Goal: Task Accomplishment & Management: Manage account settings

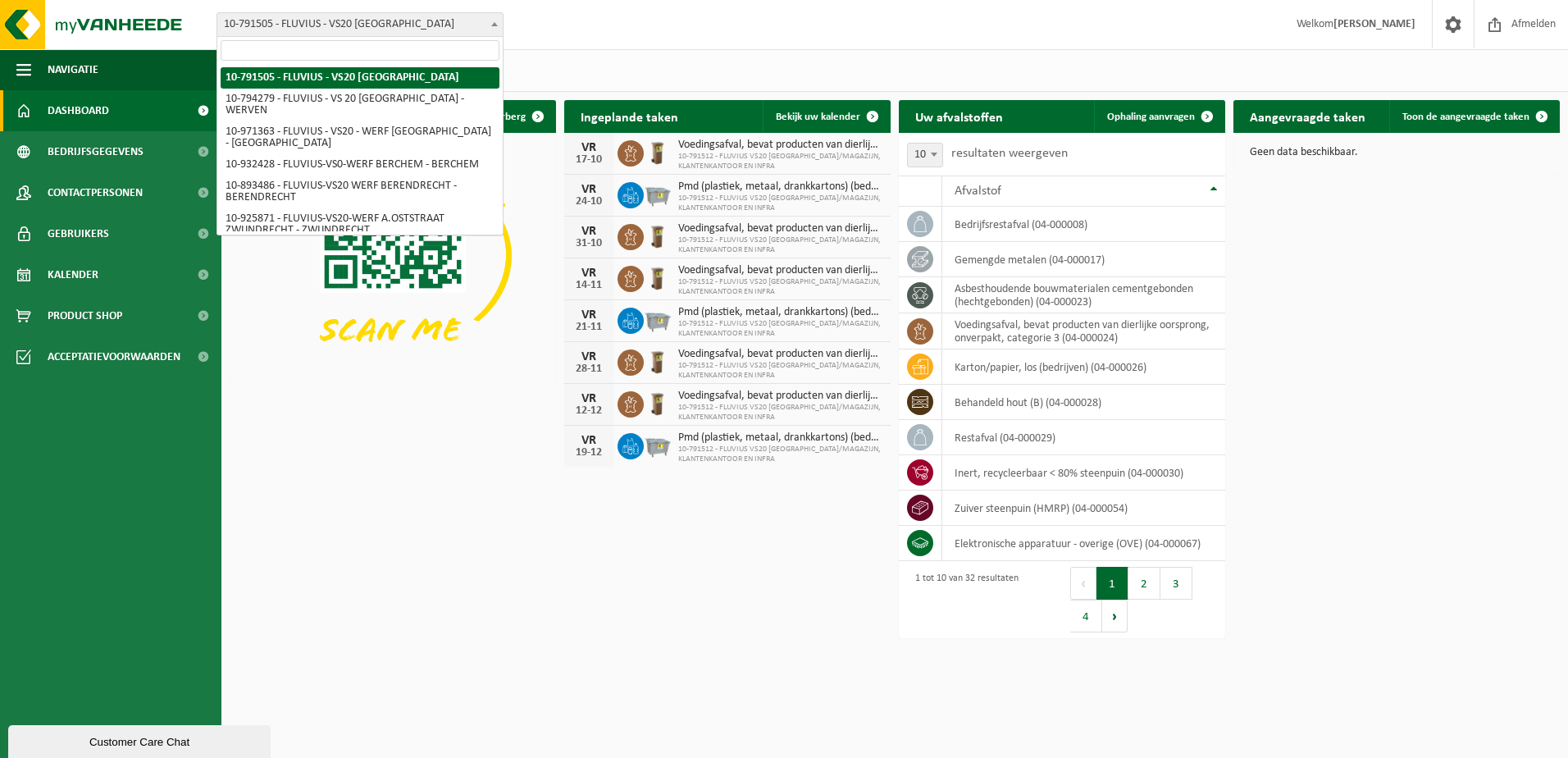
click at [494, 22] on b at bounding box center [494, 24] width 7 height 4
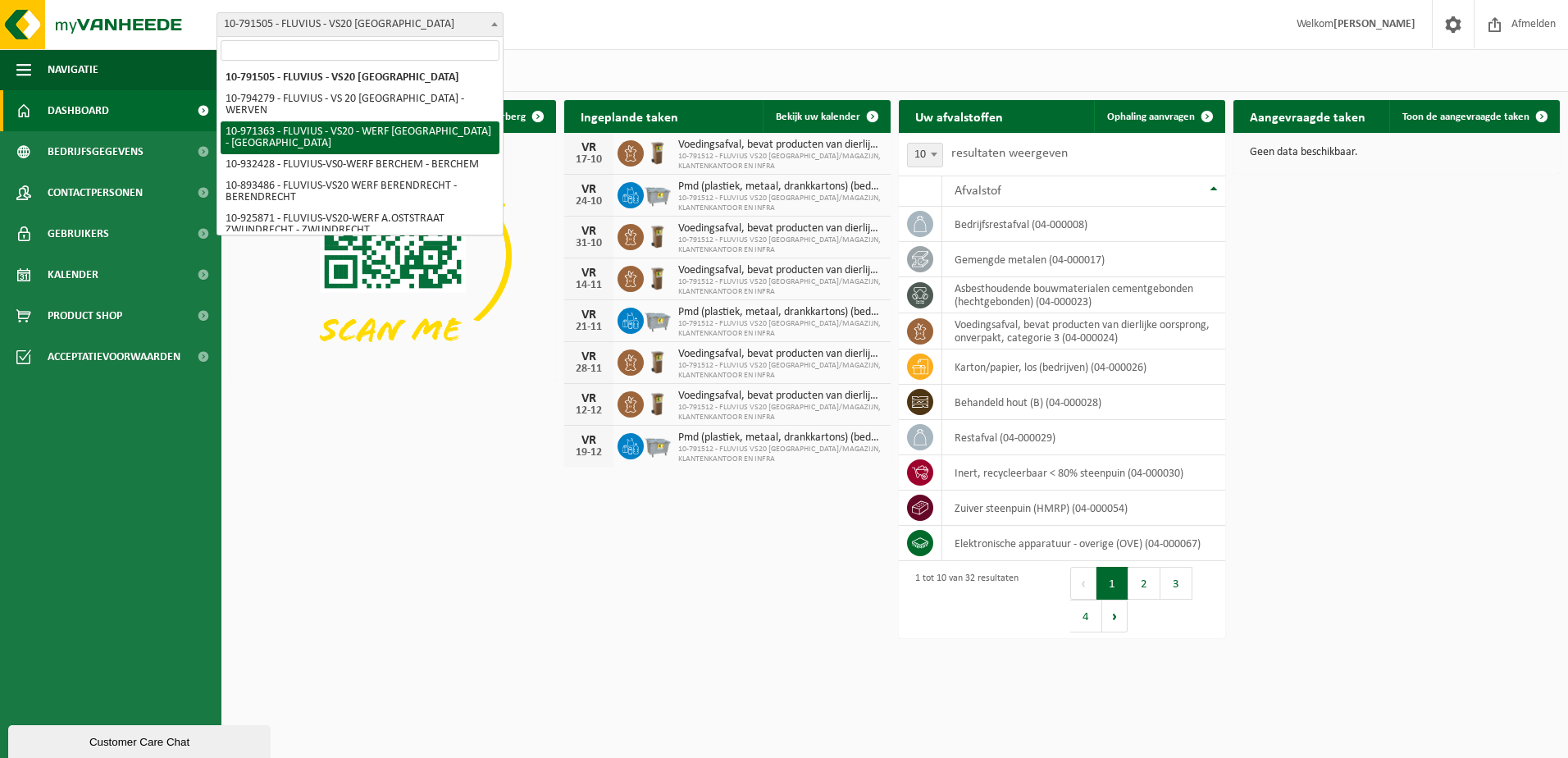
select select "155727"
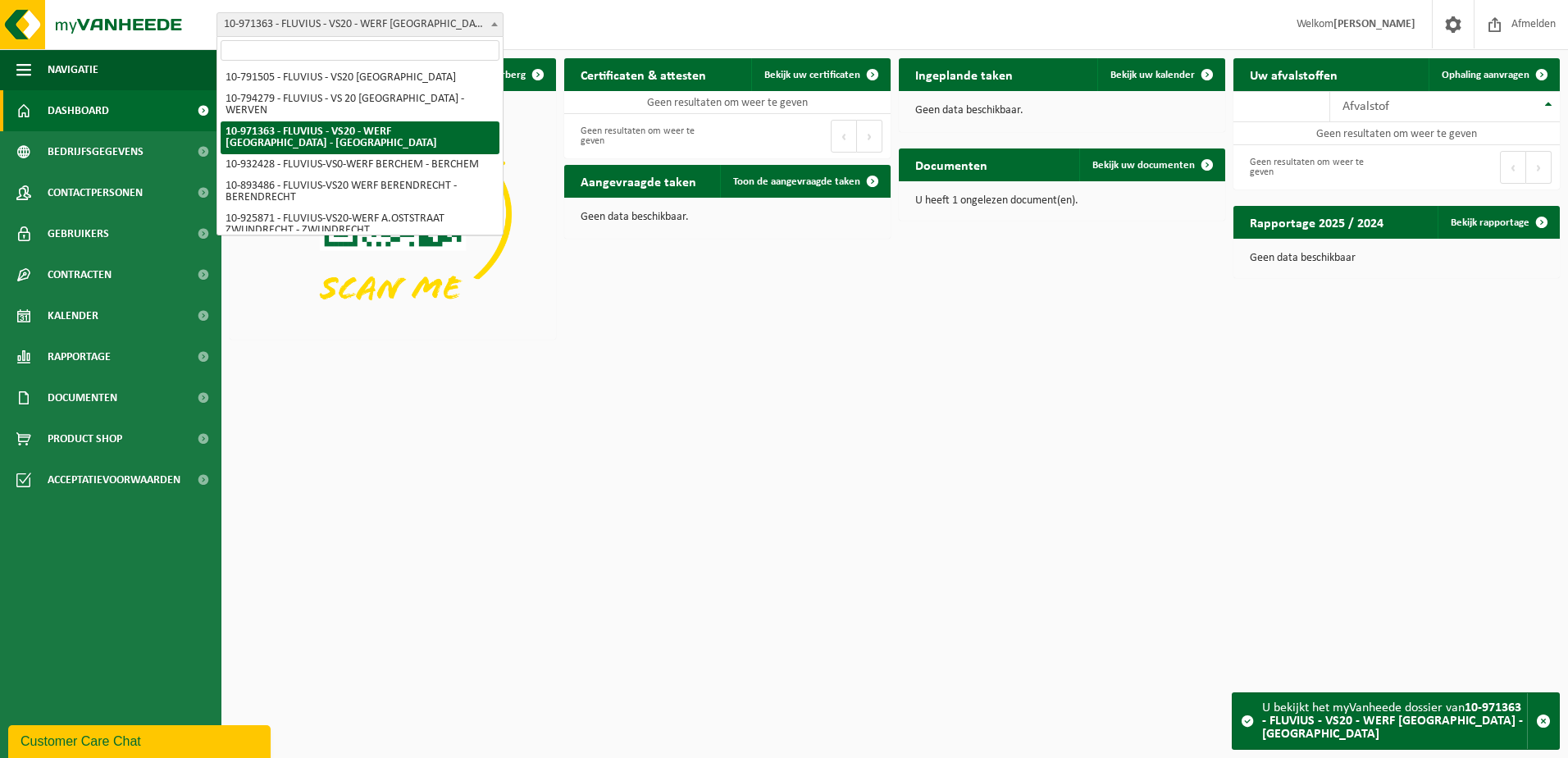
click at [495, 20] on span at bounding box center [494, 24] width 16 height 21
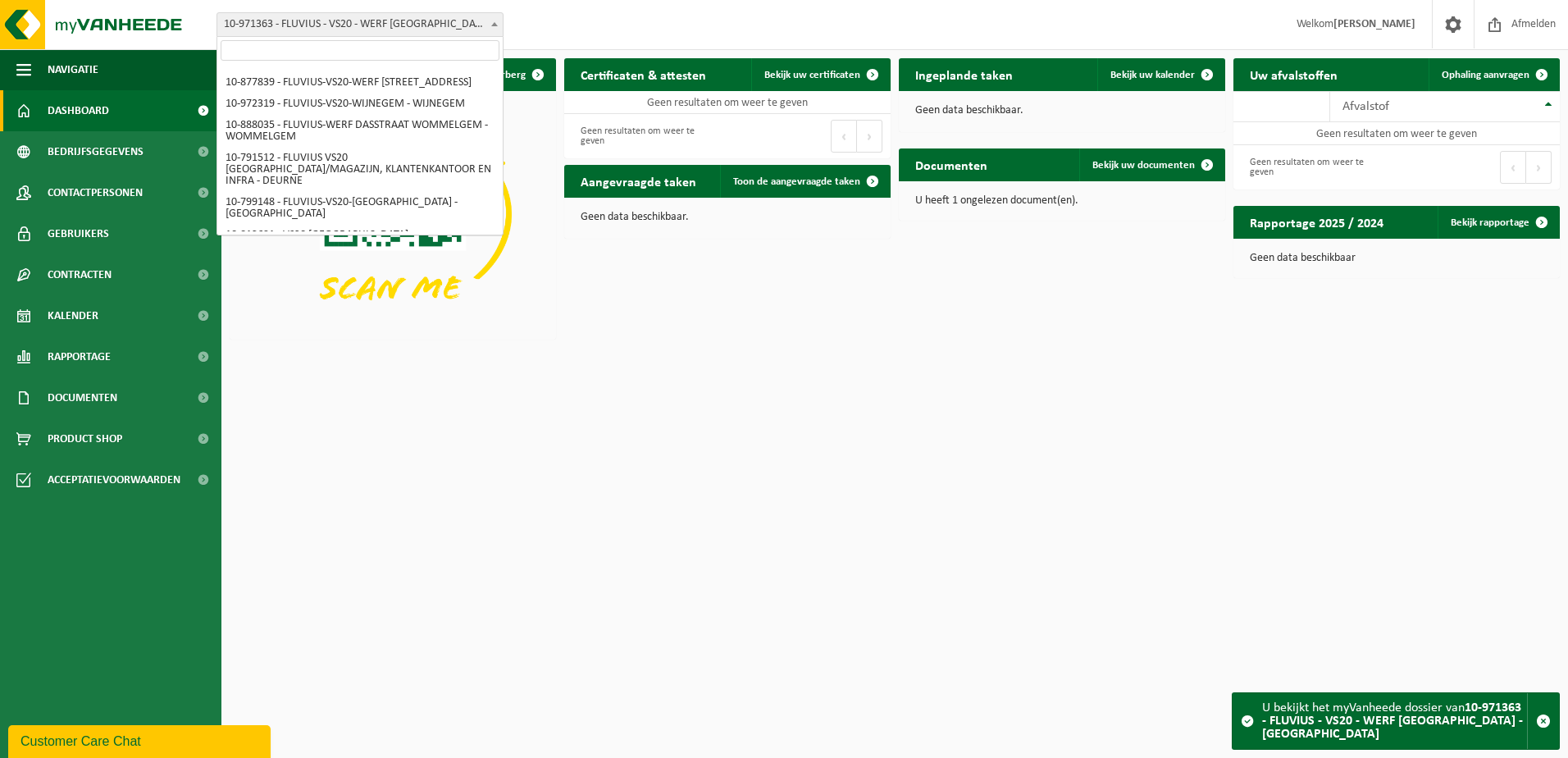
scroll to position [1702, 0]
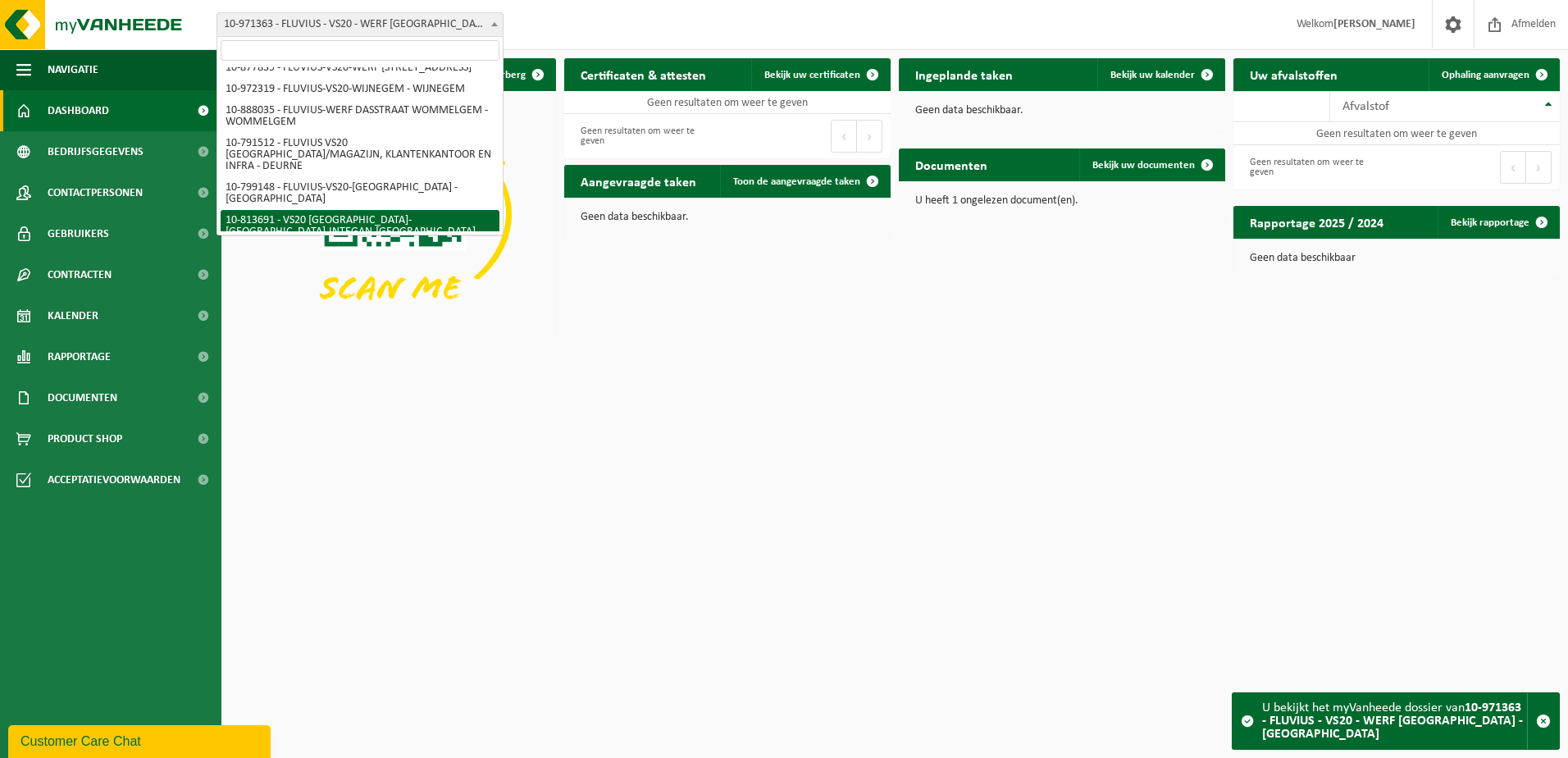
select select "37290"
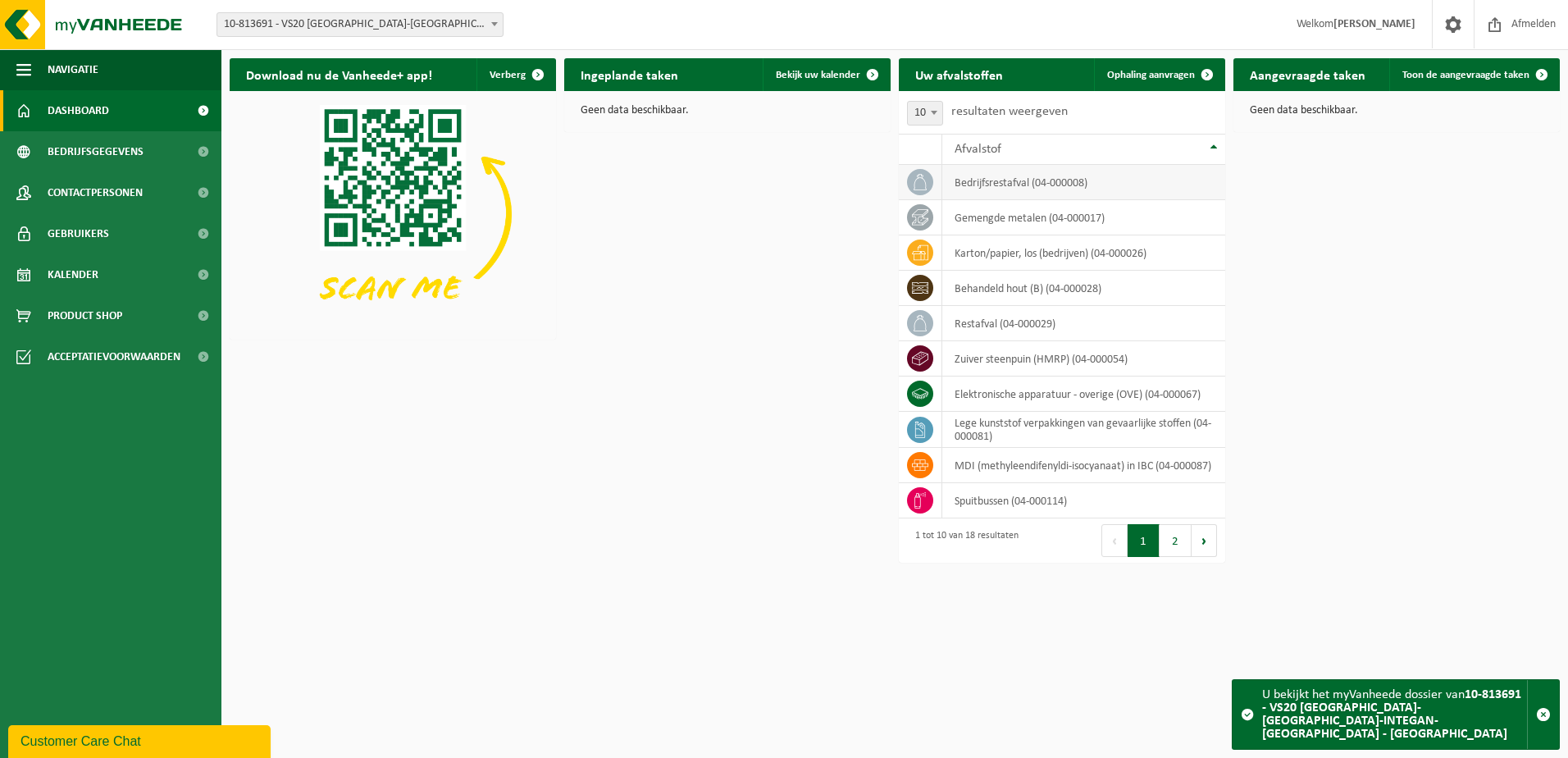
click at [1080, 182] on td "bedrijfsrestafval (04-000008)" at bounding box center [1083, 182] width 283 height 36
click at [1206, 71] on span at bounding box center [1207, 75] width 33 height 33
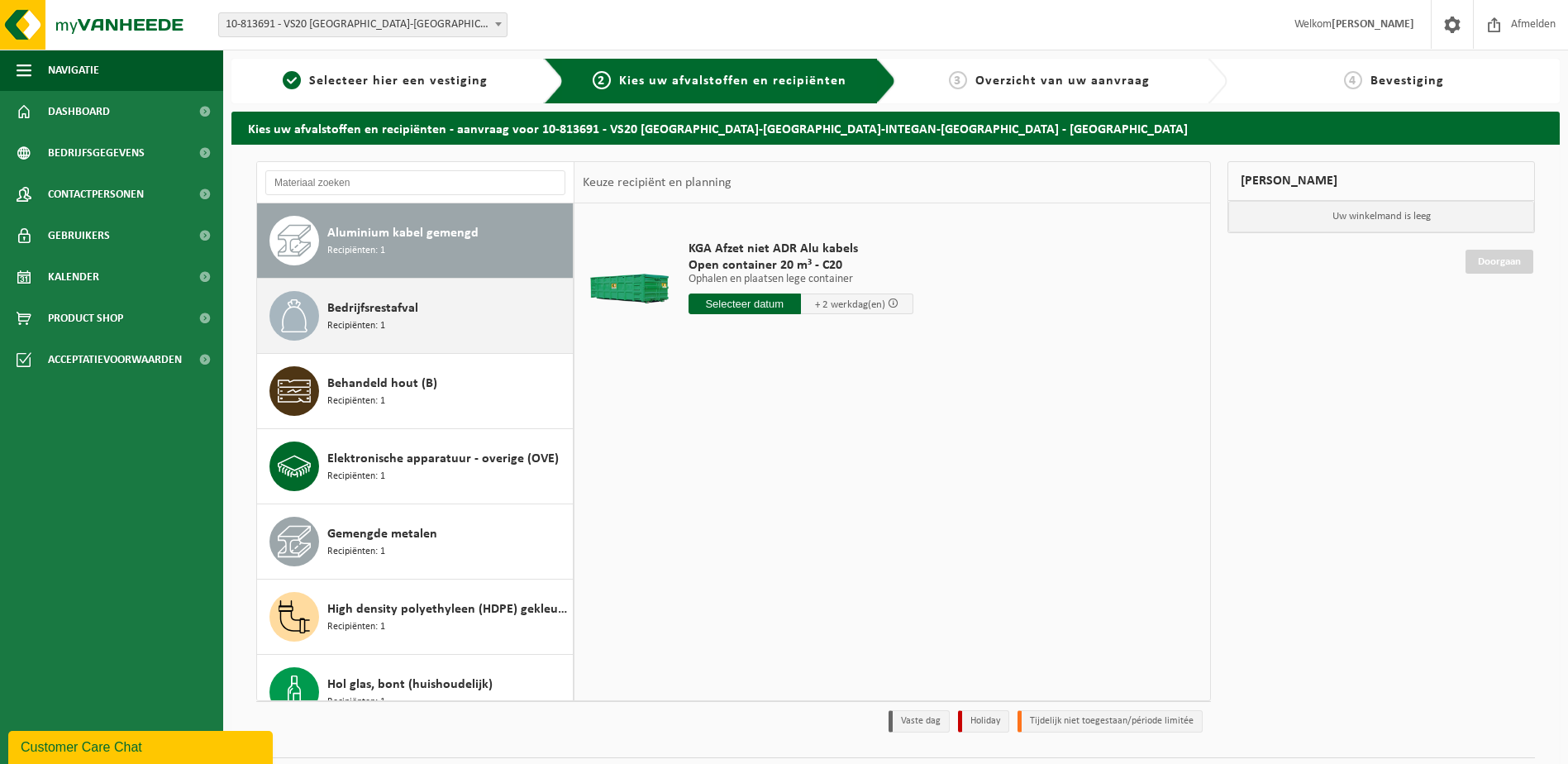
click at [394, 317] on span "Bedrijfsrestafval" at bounding box center [373, 308] width 91 height 19
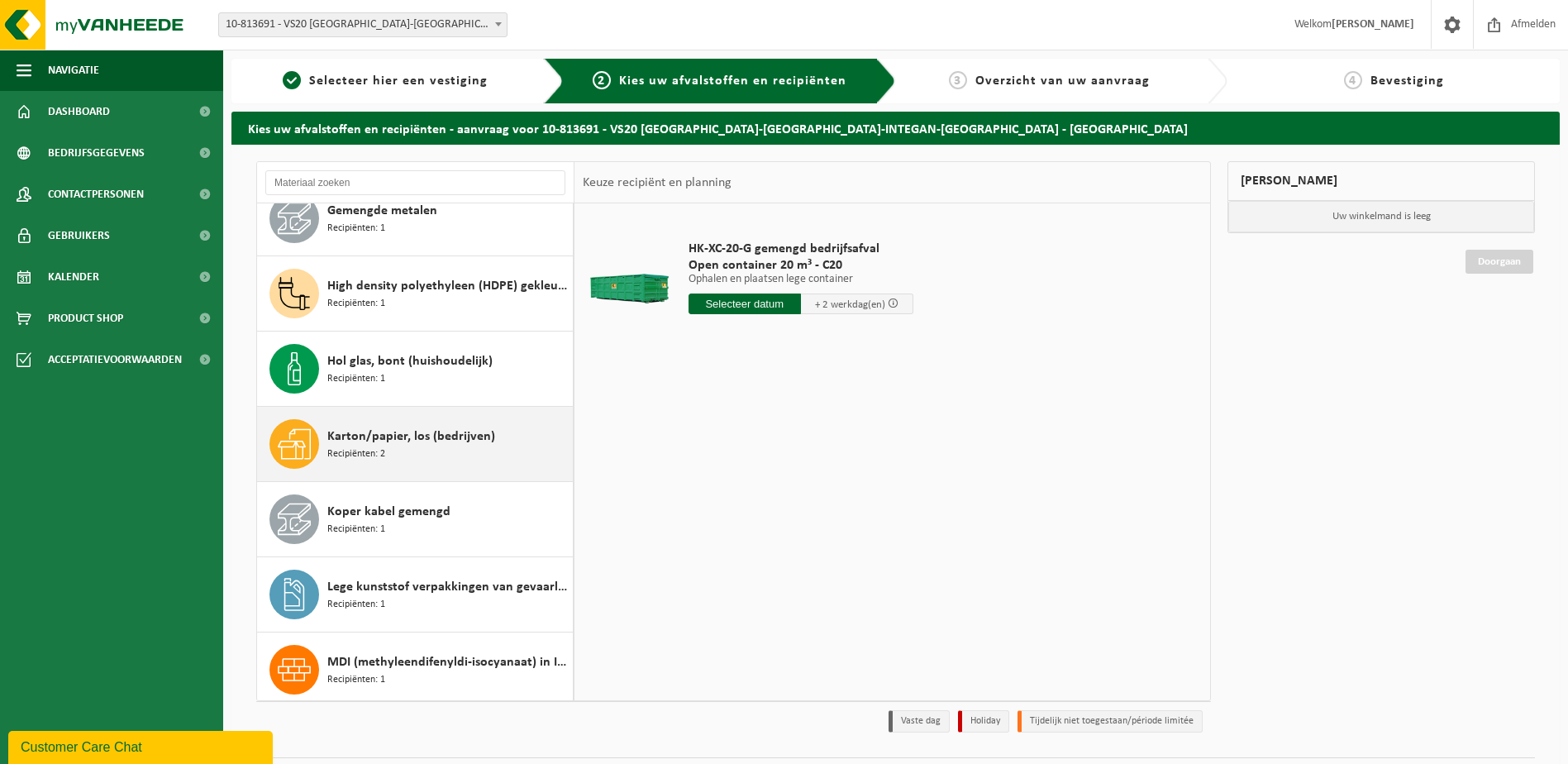
click at [409, 426] on div "Karton/papier, los (bedrijven) Recipiënten: 2" at bounding box center [448, 443] width 241 height 49
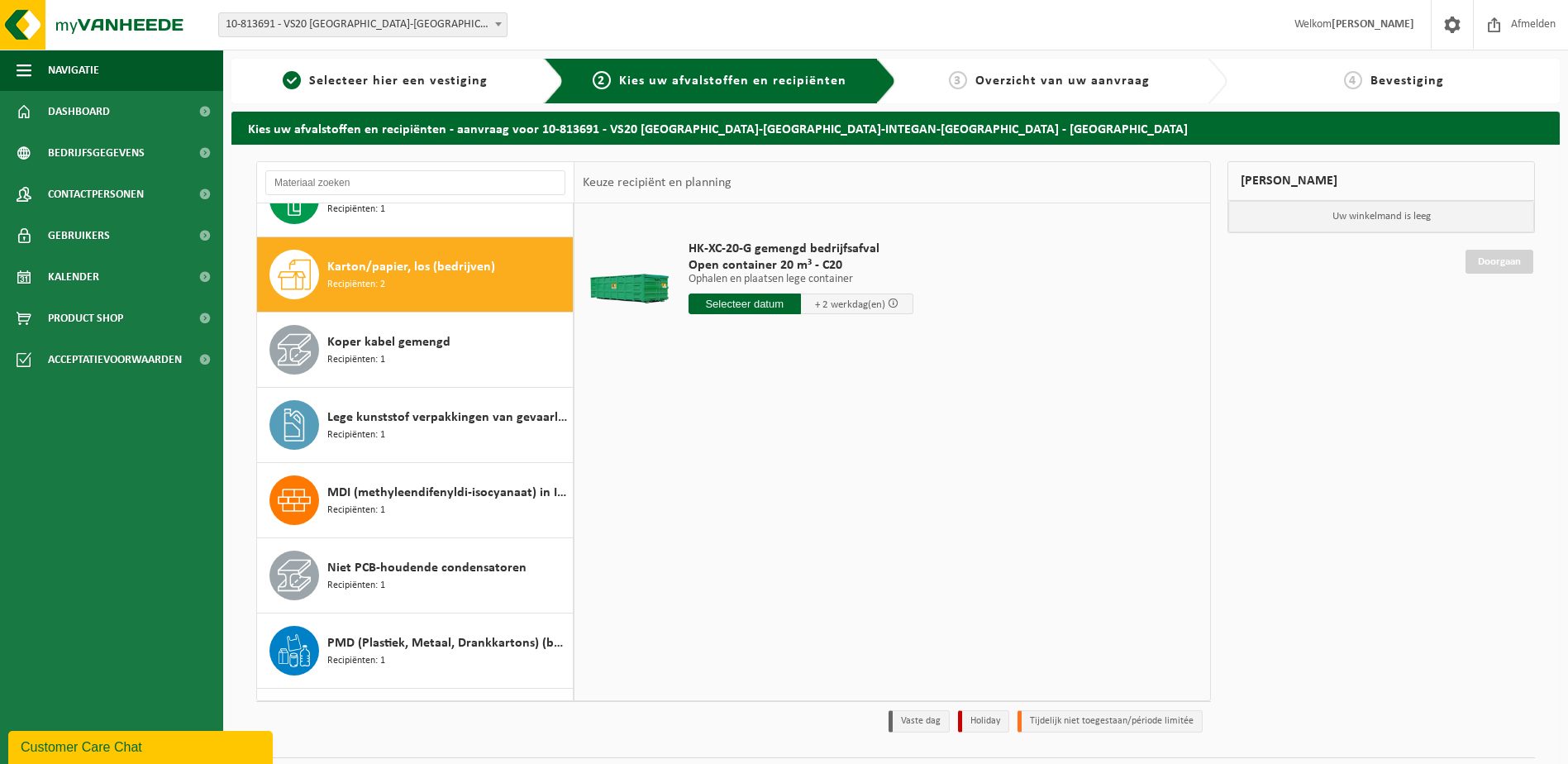
scroll to position [526, 0]
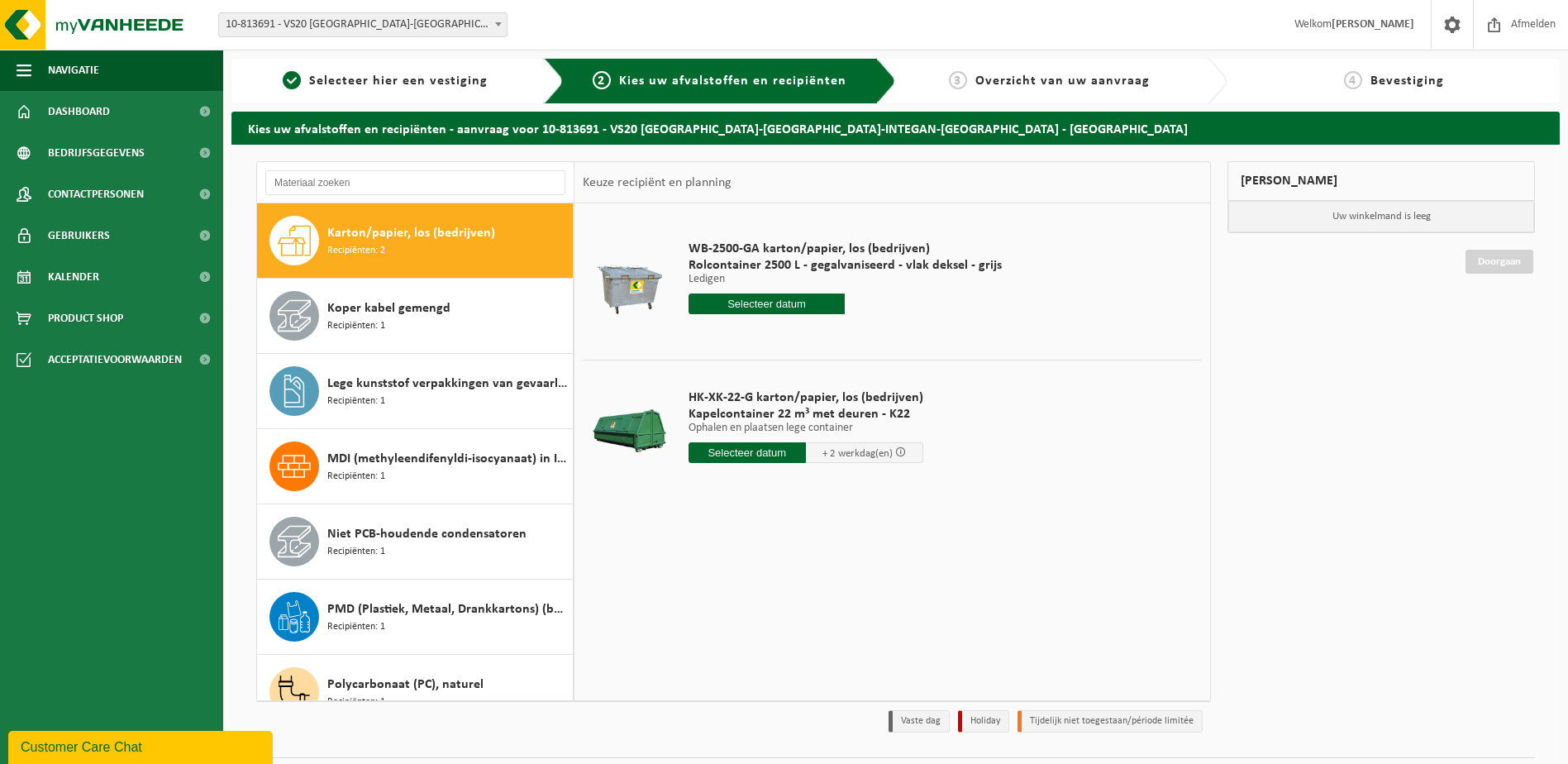
click at [767, 301] on input "text" at bounding box center [768, 303] width 157 height 20
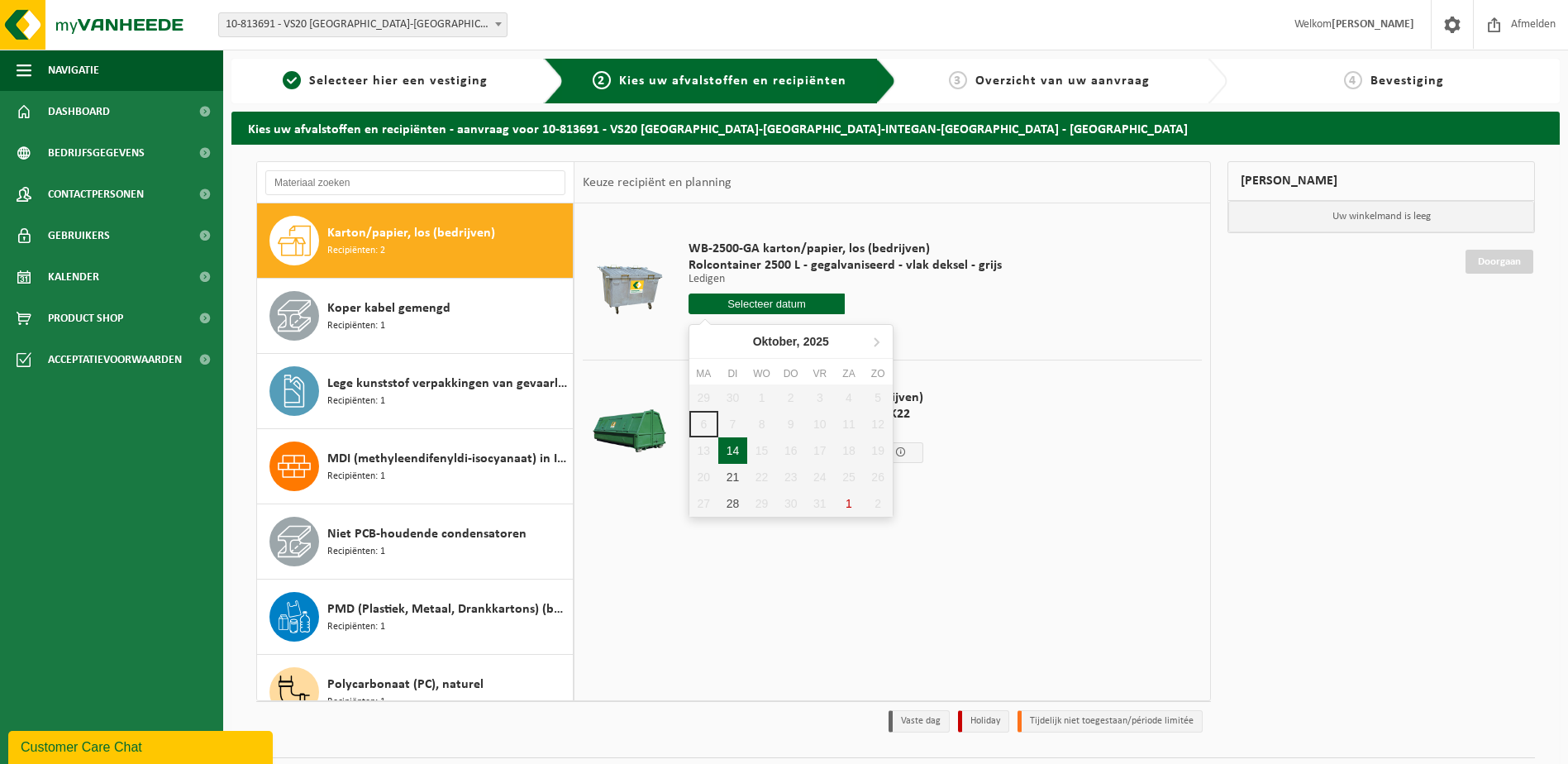
click at [732, 447] on div "14" at bounding box center [733, 450] width 29 height 26
type input "Van 2025-10-14"
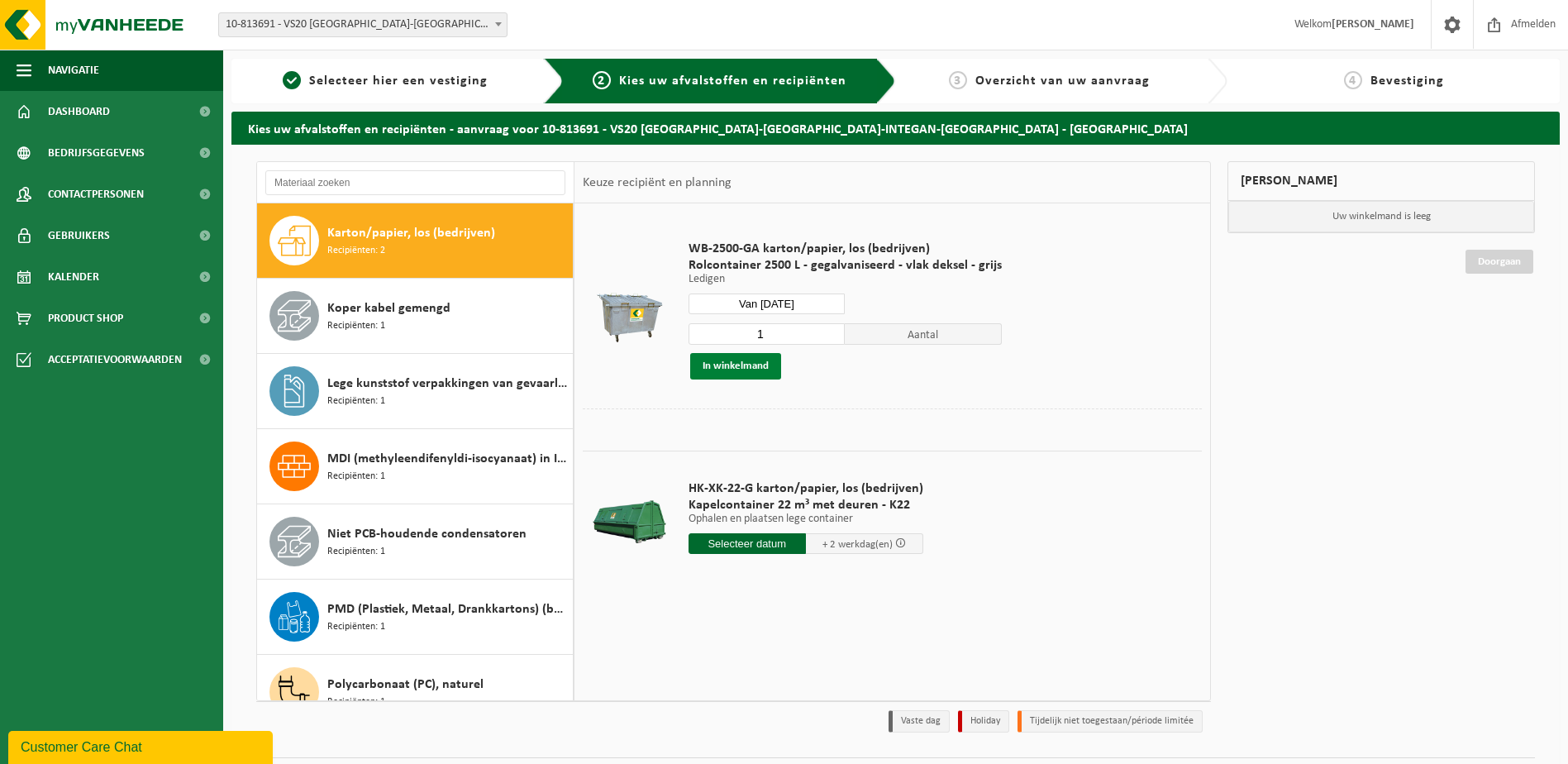
click at [738, 366] on button "In winkelmand" at bounding box center [736, 366] width 91 height 26
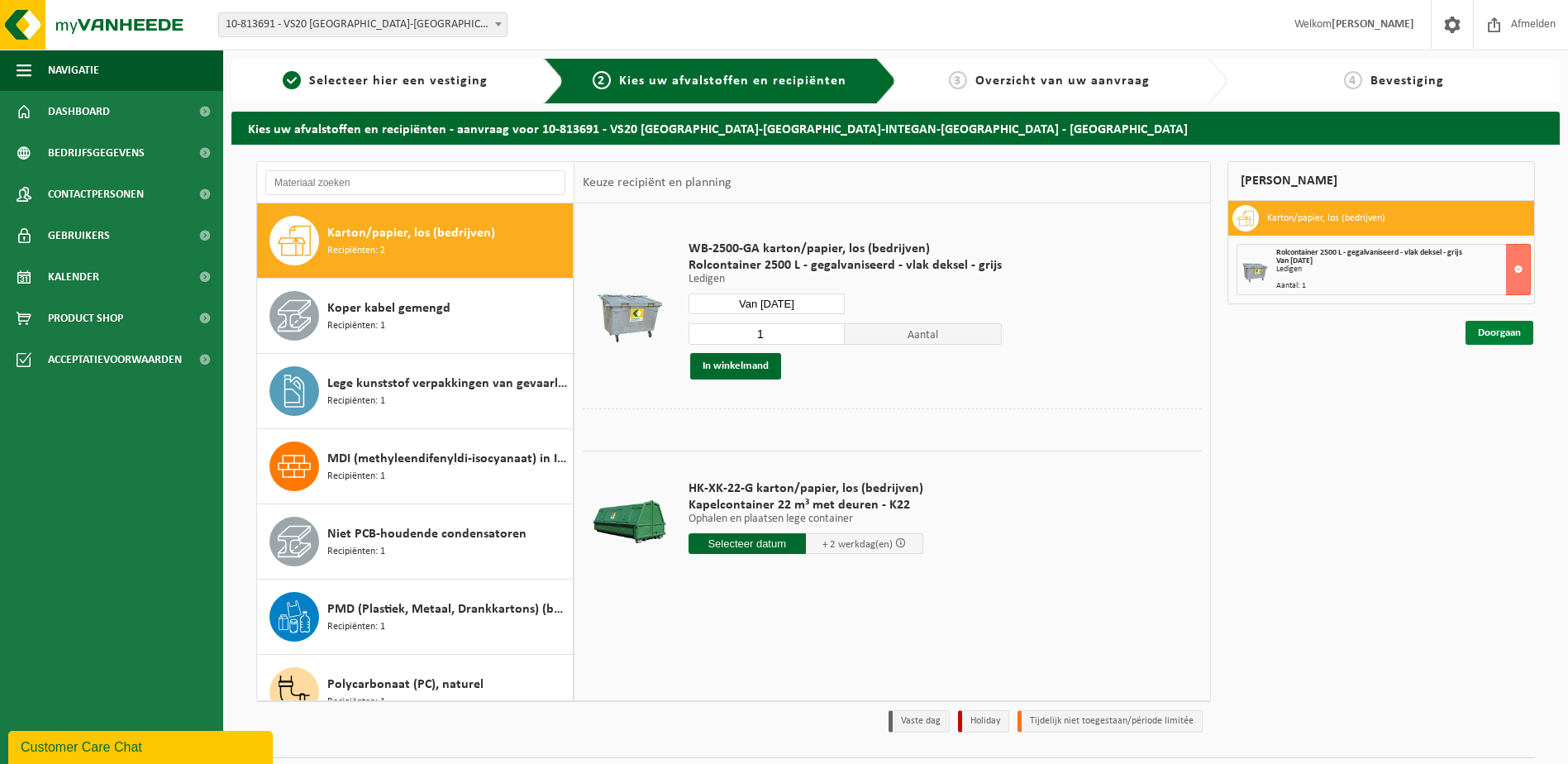
click at [1491, 334] on link "Doorgaan" at bounding box center [1499, 333] width 68 height 24
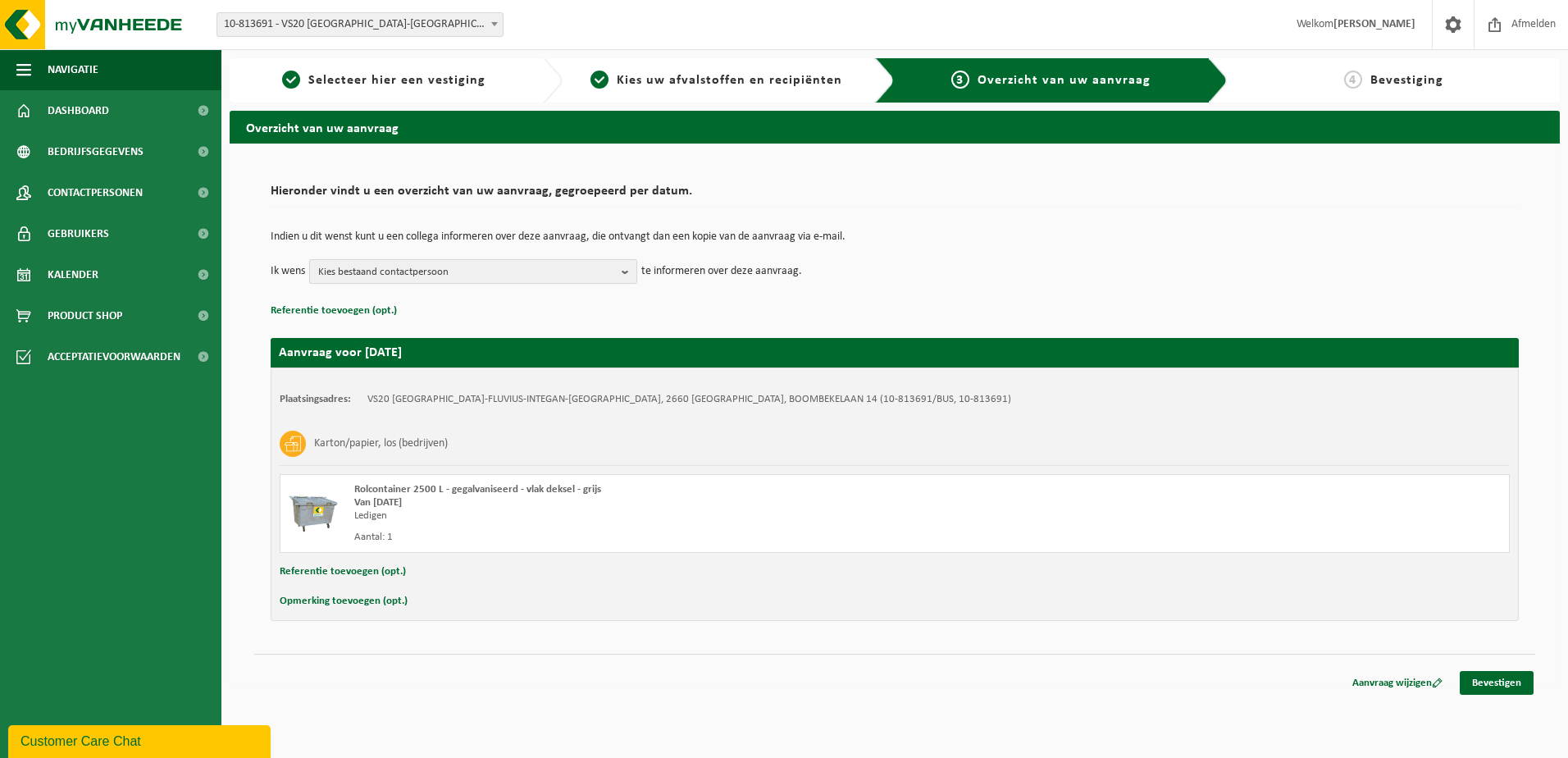
click at [630, 270] on b "button" at bounding box center [629, 271] width 14 height 23
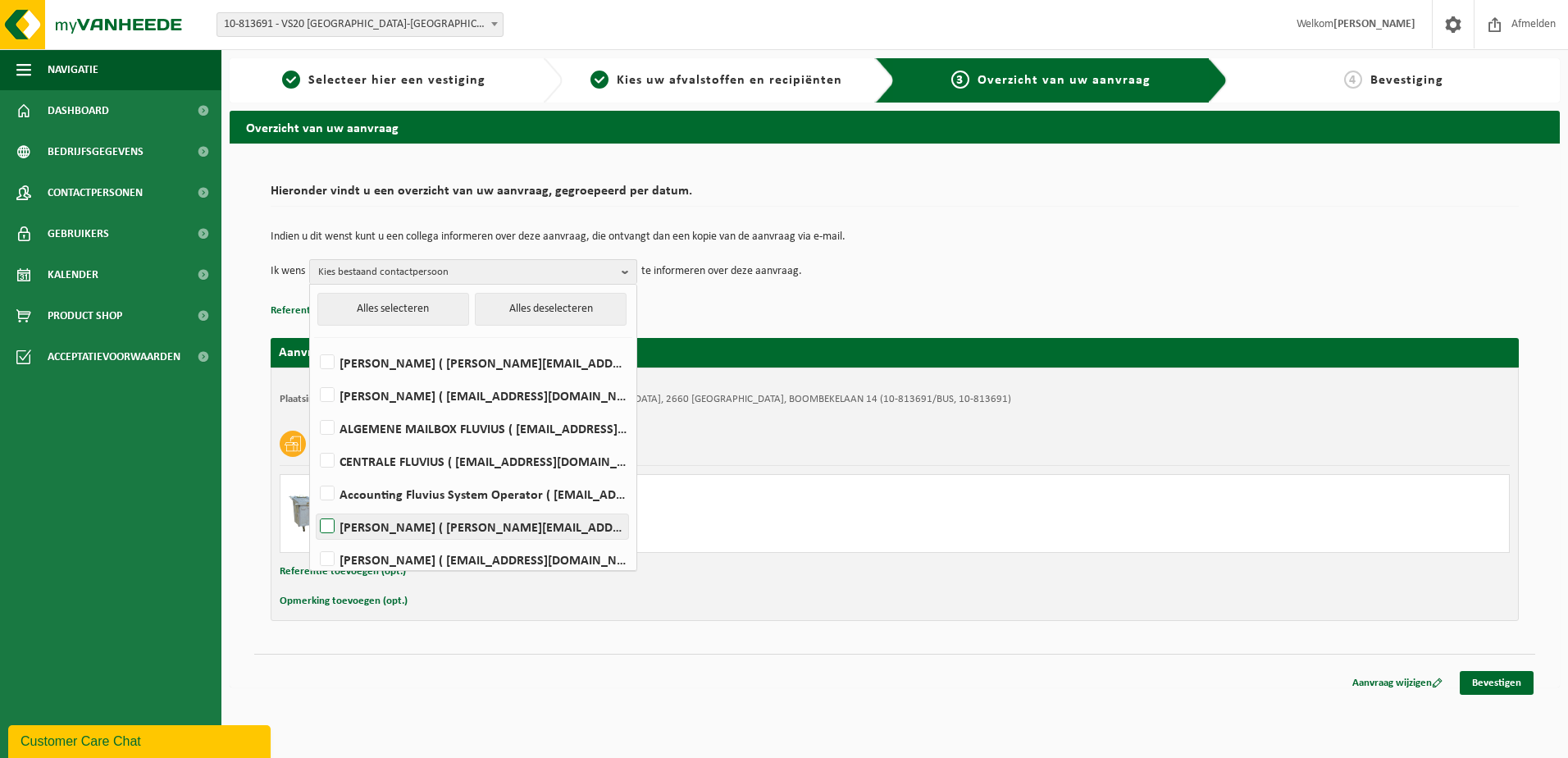
click at [317, 520] on label "[PERSON_NAME] ( [PERSON_NAME][EMAIL_ADDRESS][DOMAIN_NAME] )" at bounding box center [472, 527] width 311 height 25
click at [314, 506] on input "[PERSON_NAME] ( [PERSON_NAME][EMAIL_ADDRESS][DOMAIN_NAME] )" at bounding box center [313, 505] width 1 height 1
checkbox input "true"
click at [925, 265] on td "Ik wens [PERSON_NAME] Alles selecteren Alles deselecteren [PERSON_NAME] ( [PERS…" at bounding box center [894, 272] width 1248 height 25
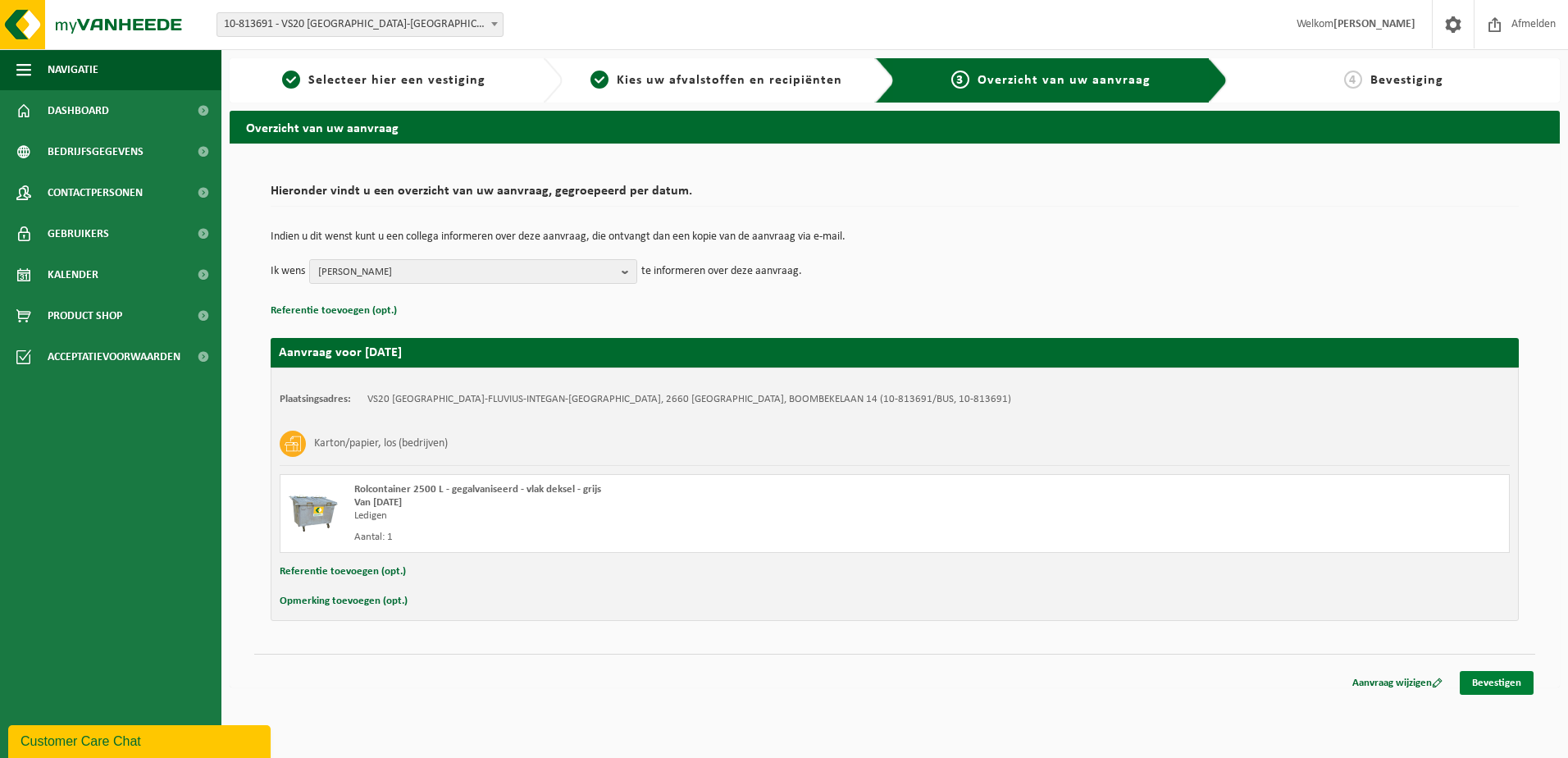
click at [1498, 683] on link "Bevestigen" at bounding box center [1496, 683] width 74 height 24
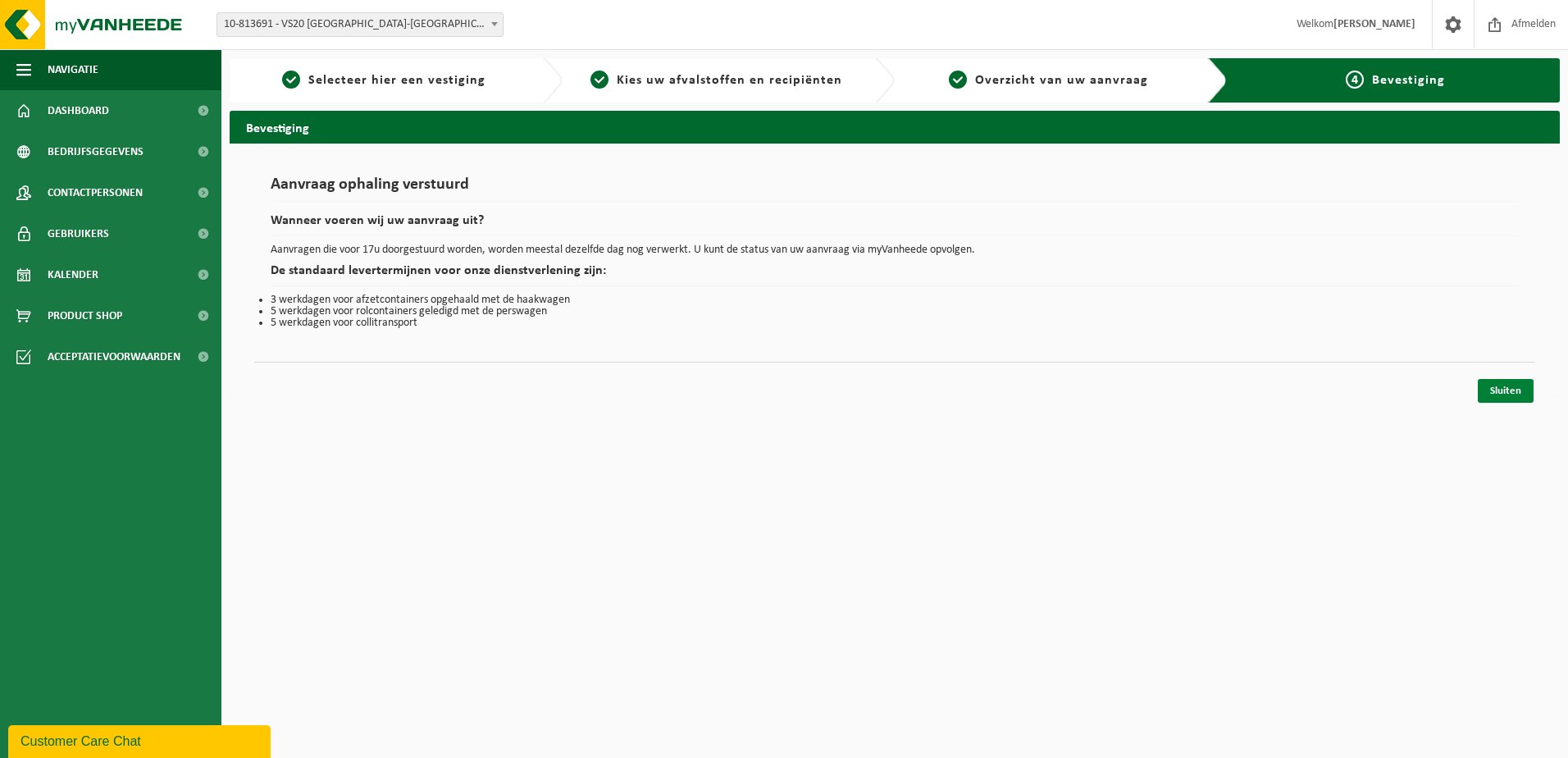
click at [1512, 391] on link "Sluiten" at bounding box center [1506, 391] width 56 height 24
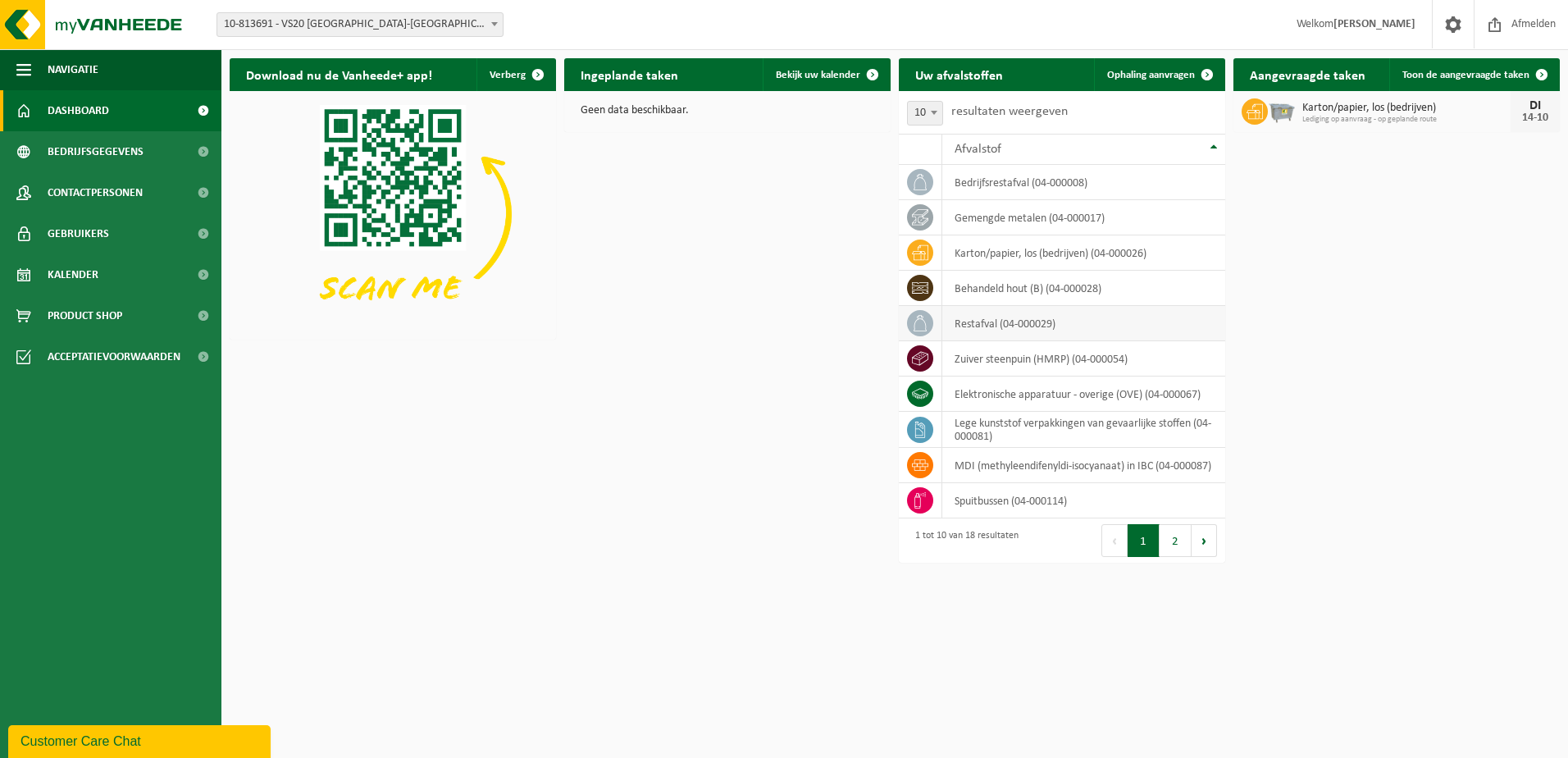
click at [1008, 325] on td "restafval (04-000029)" at bounding box center [1083, 323] width 283 height 36
click at [926, 321] on icon at bounding box center [920, 323] width 16 height 16
click at [1143, 75] on span "Ophaling aanvragen" at bounding box center [1151, 75] width 87 height 11
click at [1207, 75] on span at bounding box center [1207, 75] width 33 height 33
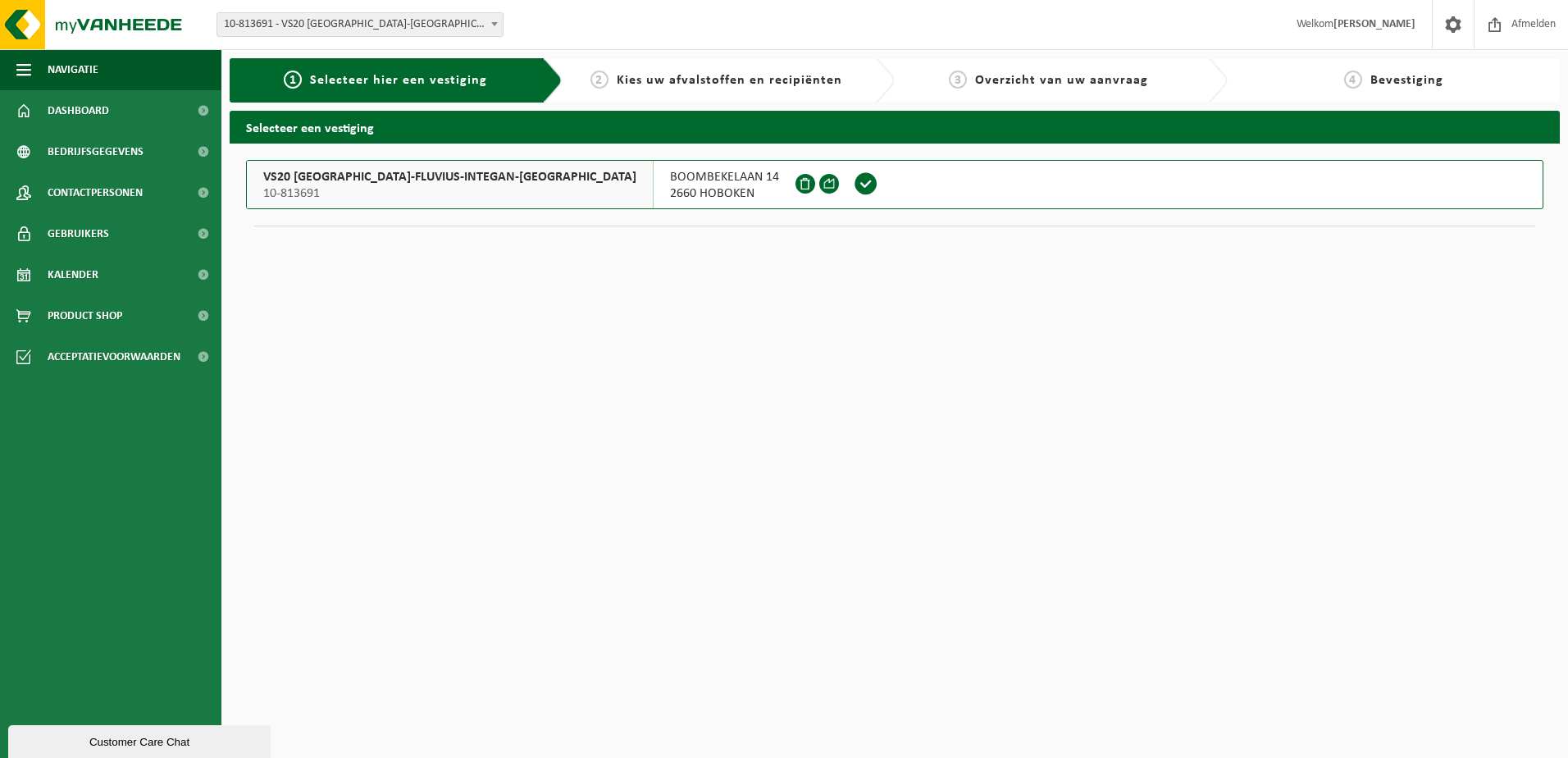
click at [437, 185] on span "VS20 ANTWERPEN-FLUVIUS-INTEGAN-HOBOKEN" at bounding box center [450, 177] width 373 height 16
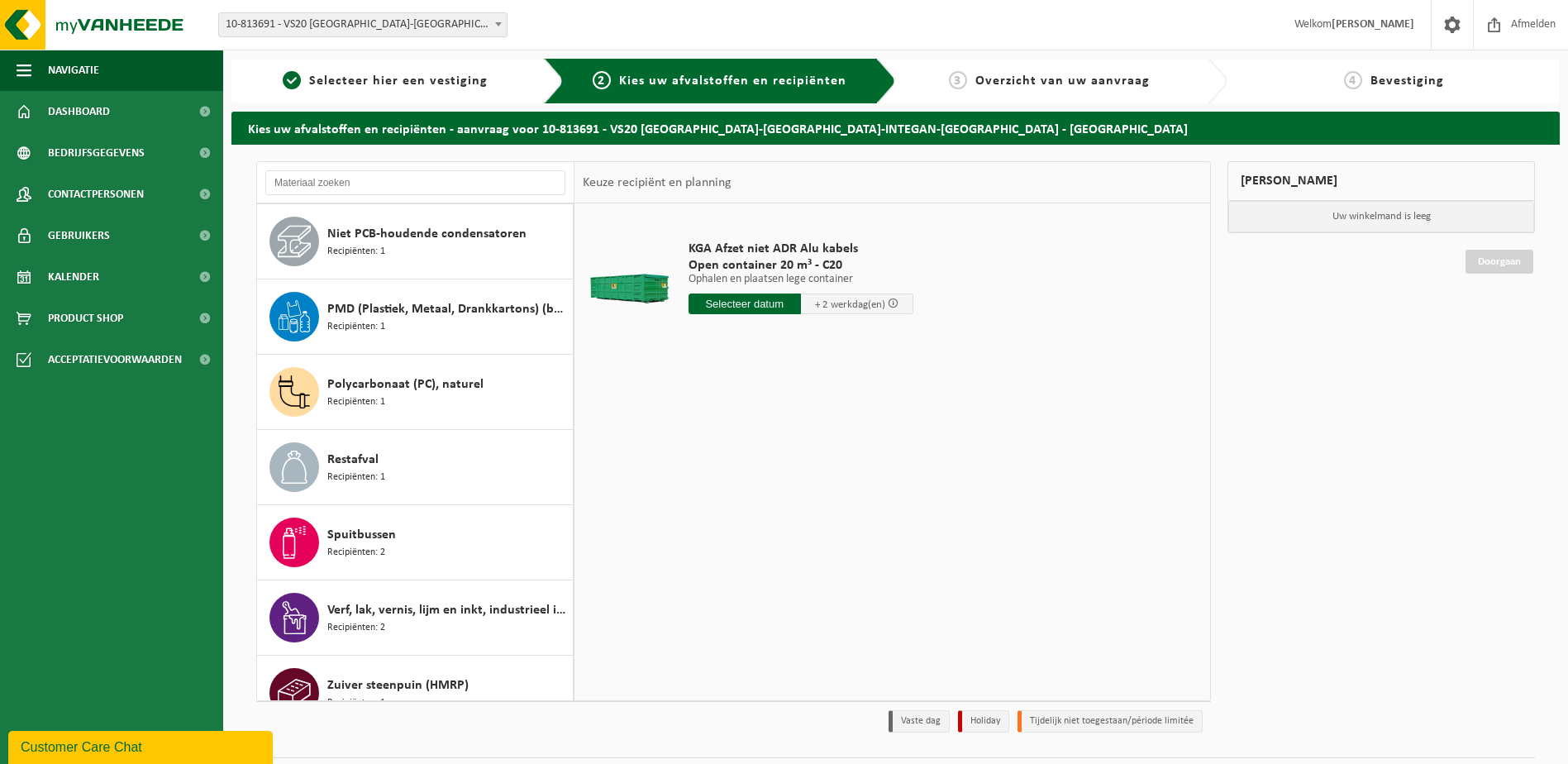
scroll to position [857, 0]
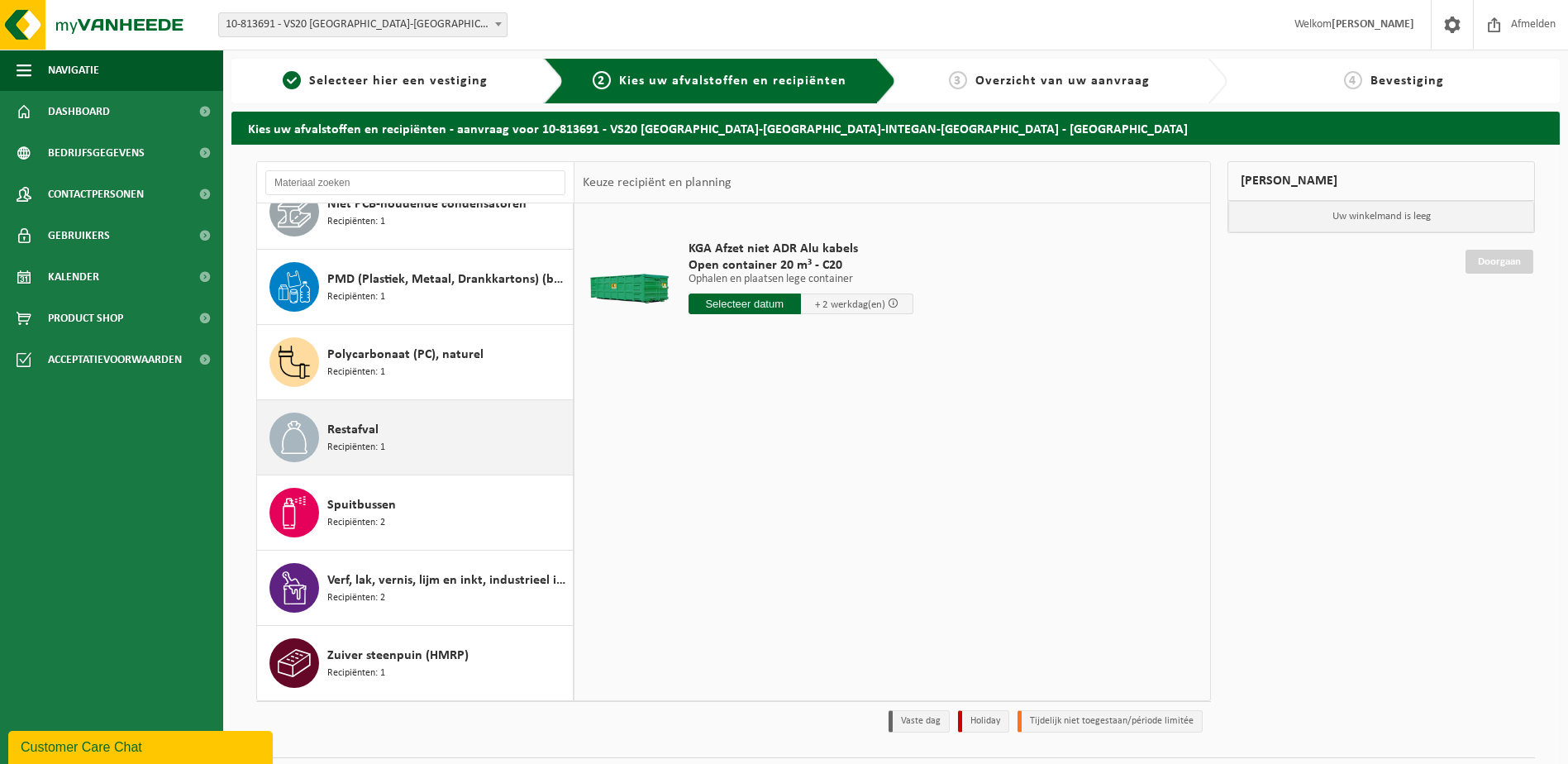
click at [351, 416] on div "Restafval Recipiënten: 1" at bounding box center [448, 437] width 241 height 49
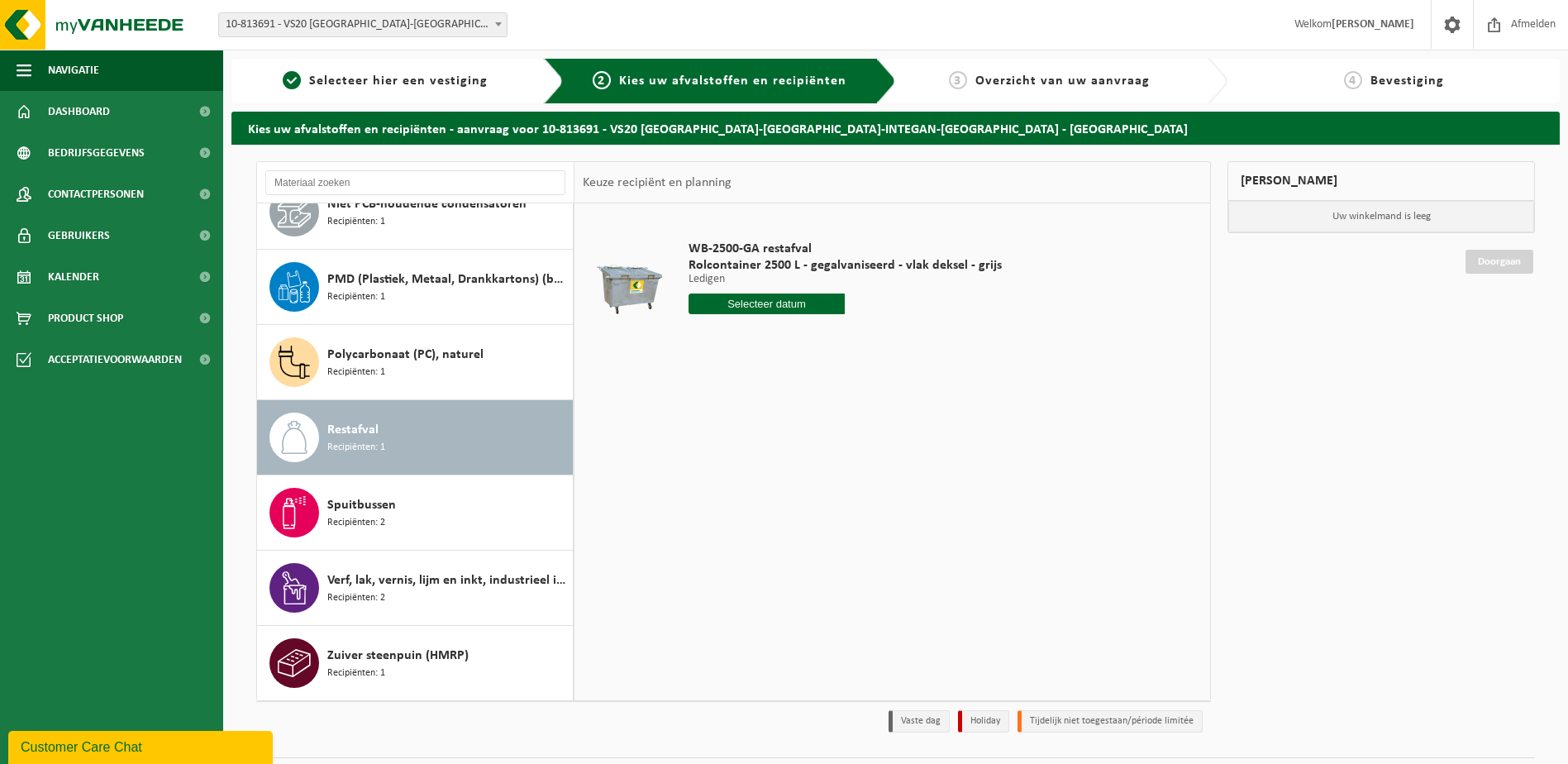
click at [774, 303] on input "text" at bounding box center [768, 303] width 157 height 20
click at [734, 447] on div "14" at bounding box center [733, 450] width 29 height 26
type input "Van 2025-10-14"
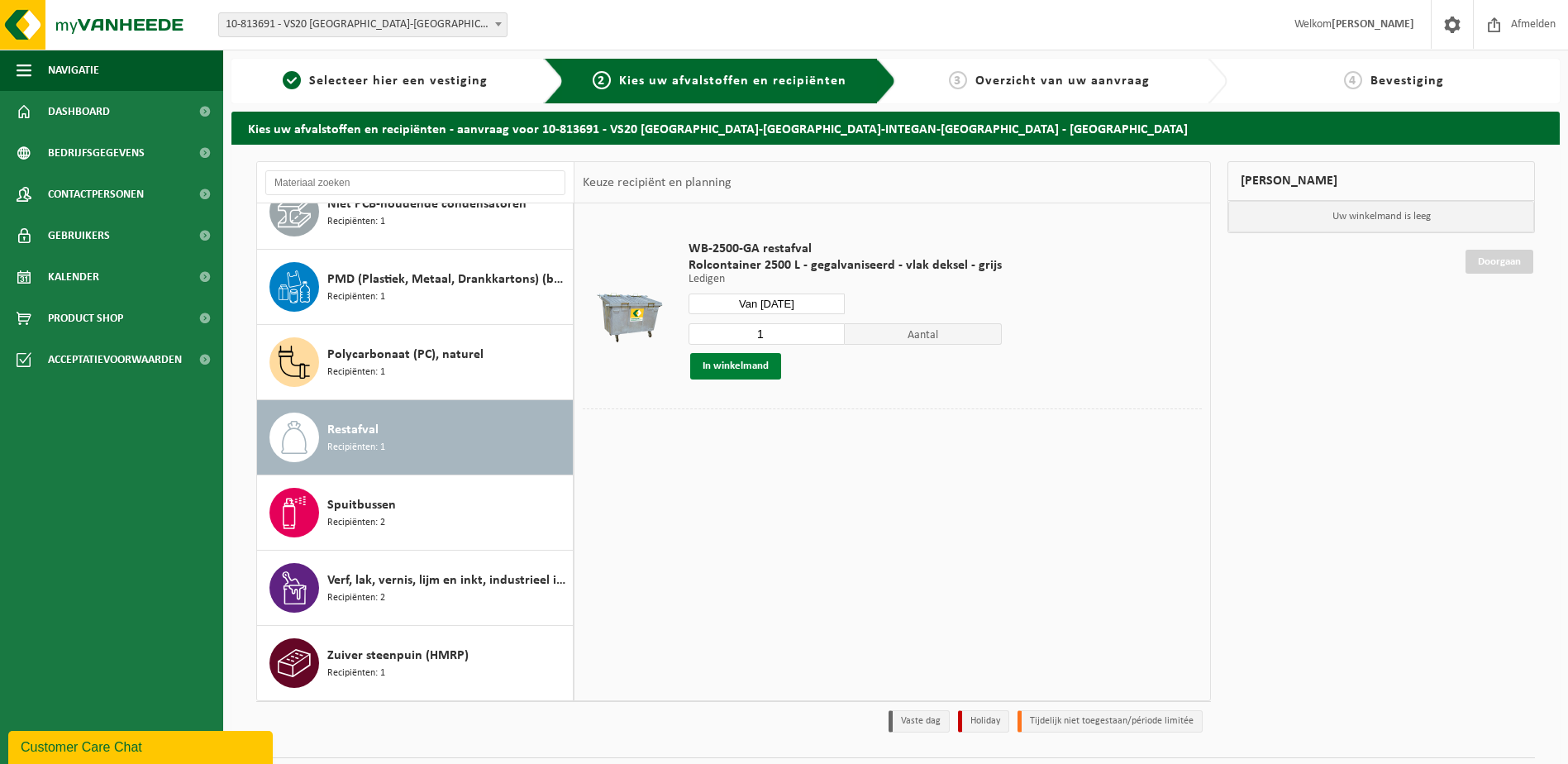
click at [735, 366] on button "In winkelmand" at bounding box center [736, 366] width 91 height 26
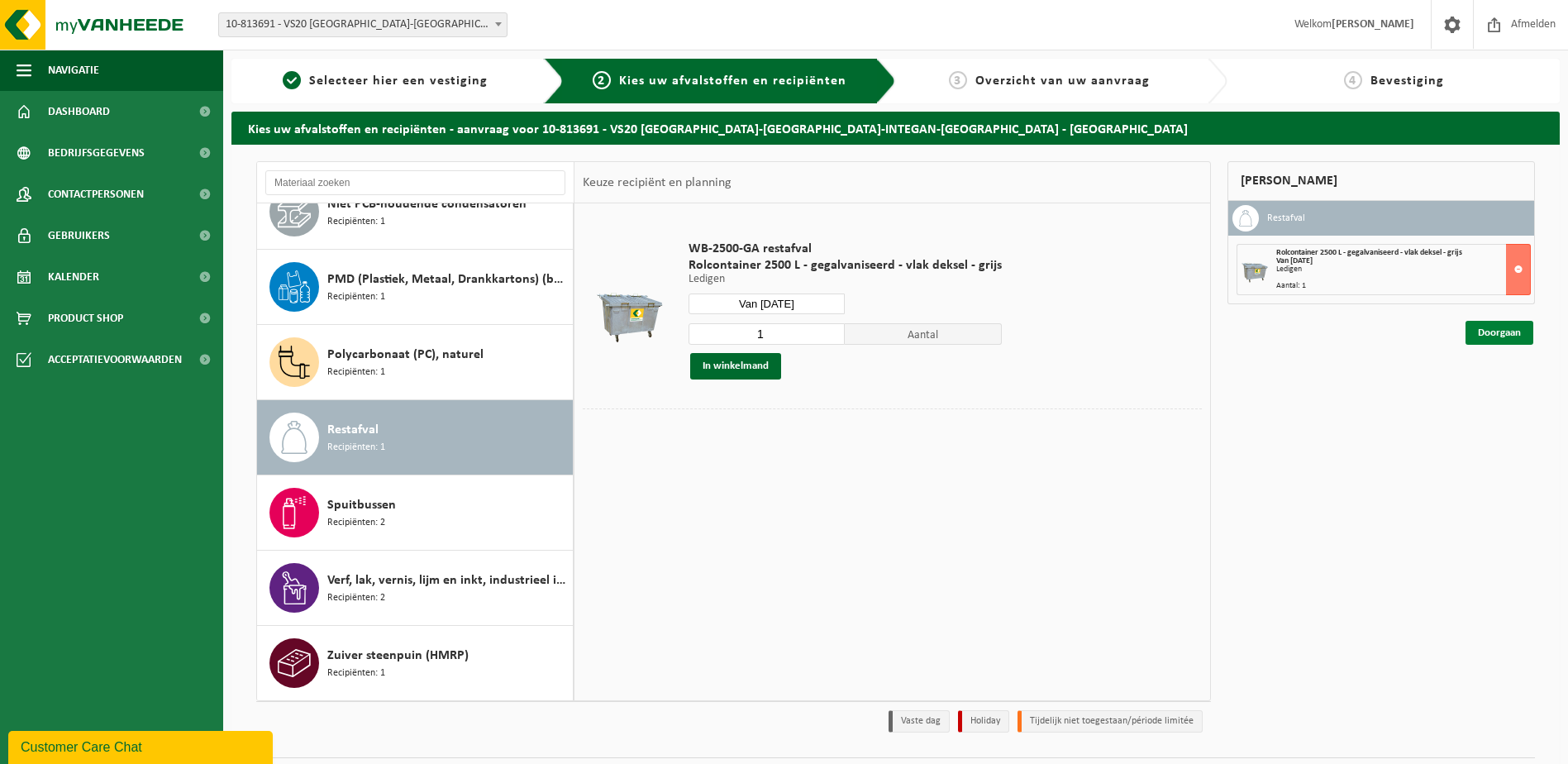
click at [1507, 334] on link "Doorgaan" at bounding box center [1499, 333] width 68 height 24
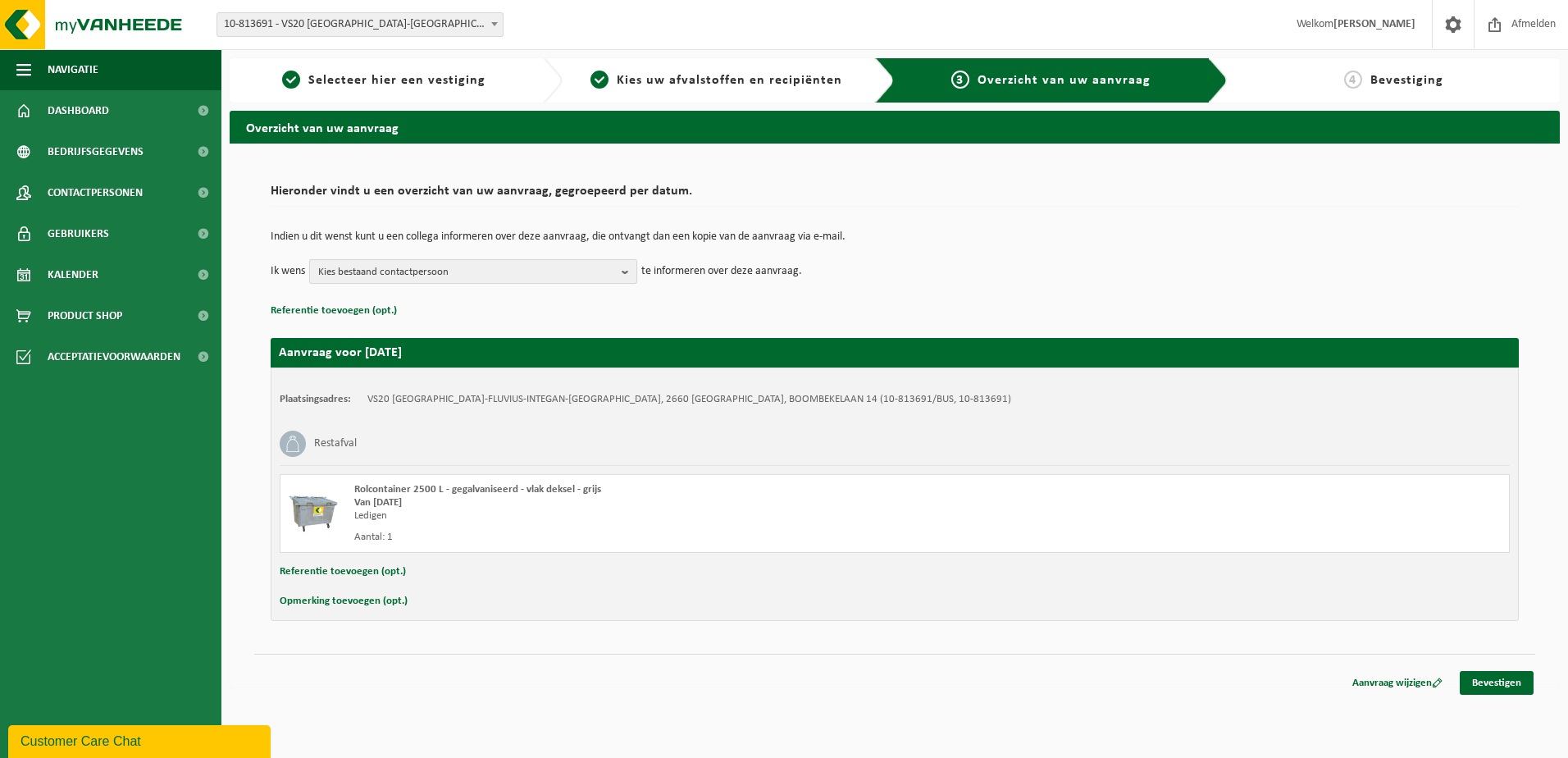
click at [623, 271] on b "button" at bounding box center [629, 271] width 14 height 23
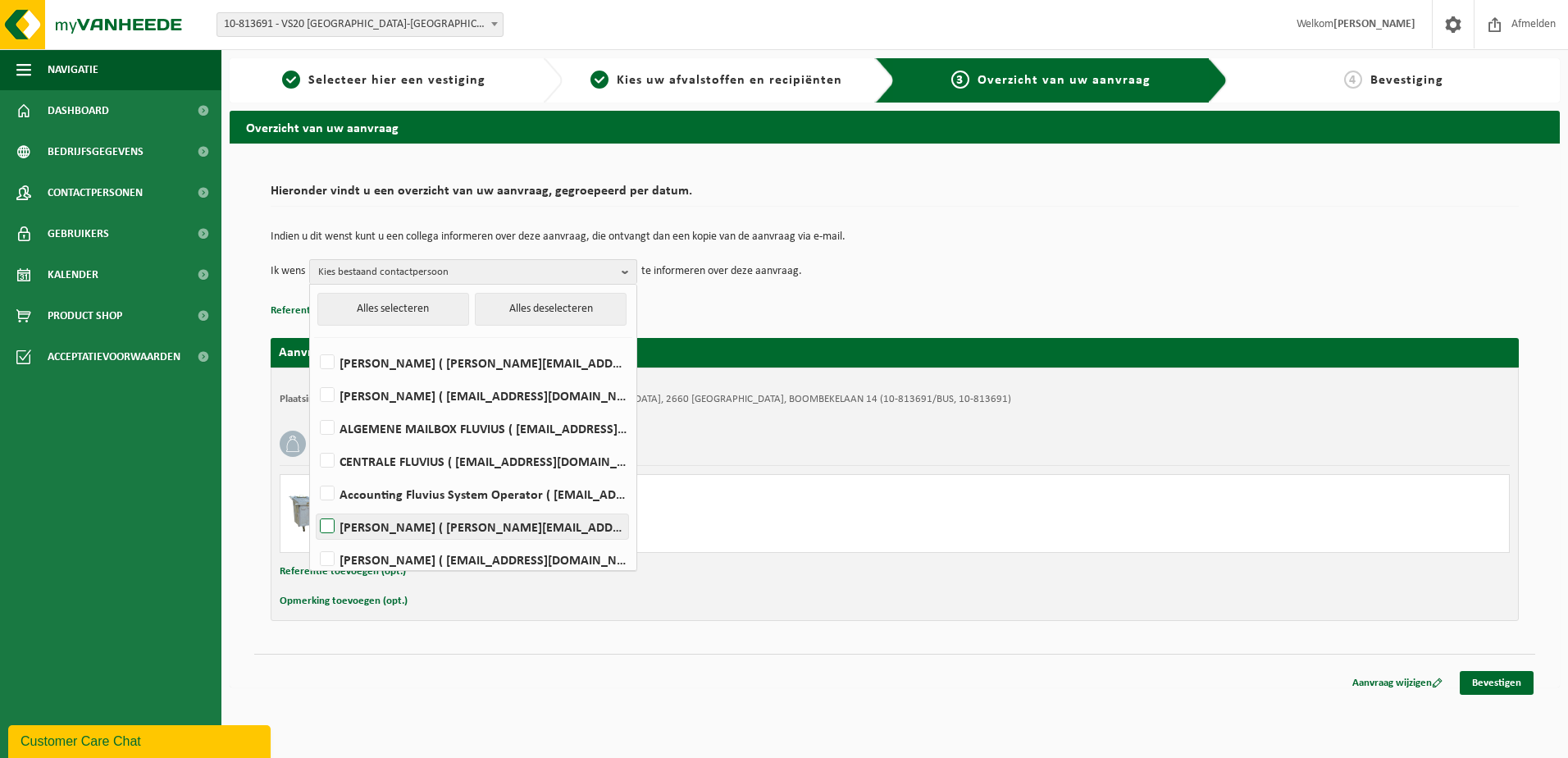
click at [488, 528] on label "Albert Talboom ( albert.talboom@fluvius.be )" at bounding box center [472, 527] width 311 height 25
click at [314, 506] on input "Albert Talboom ( albert.talboom@fluvius.be )" at bounding box center [313, 505] width 1 height 1
checkbox input "true"
click at [716, 698] on div "Navigatie Afmelden Dashboard Bedrijfsgegevens Contactpersonen Gebruikers Kalend…" at bounding box center [784, 352] width 1568 height 704
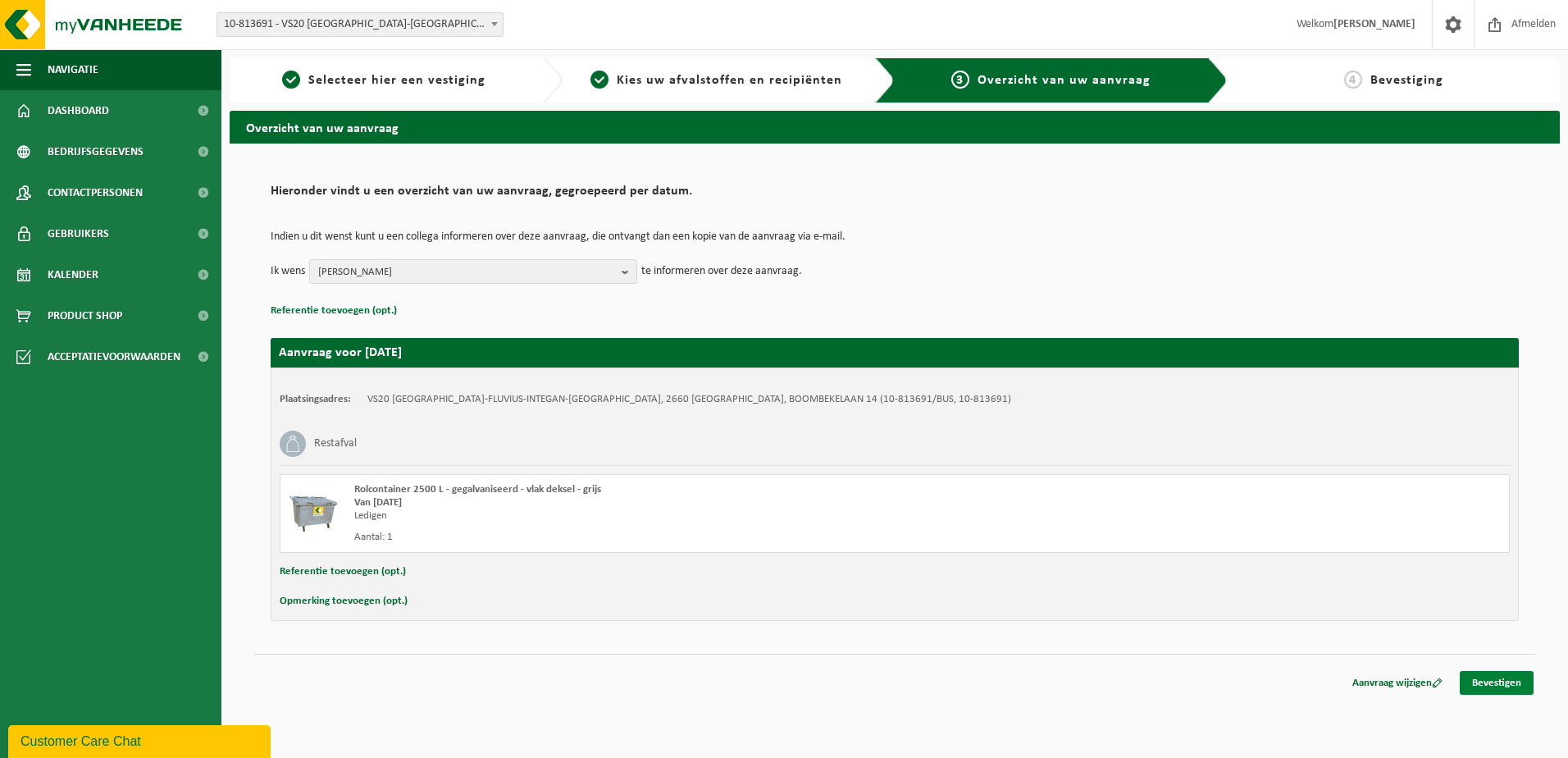
click at [1509, 684] on link "Bevestigen" at bounding box center [1496, 683] width 74 height 24
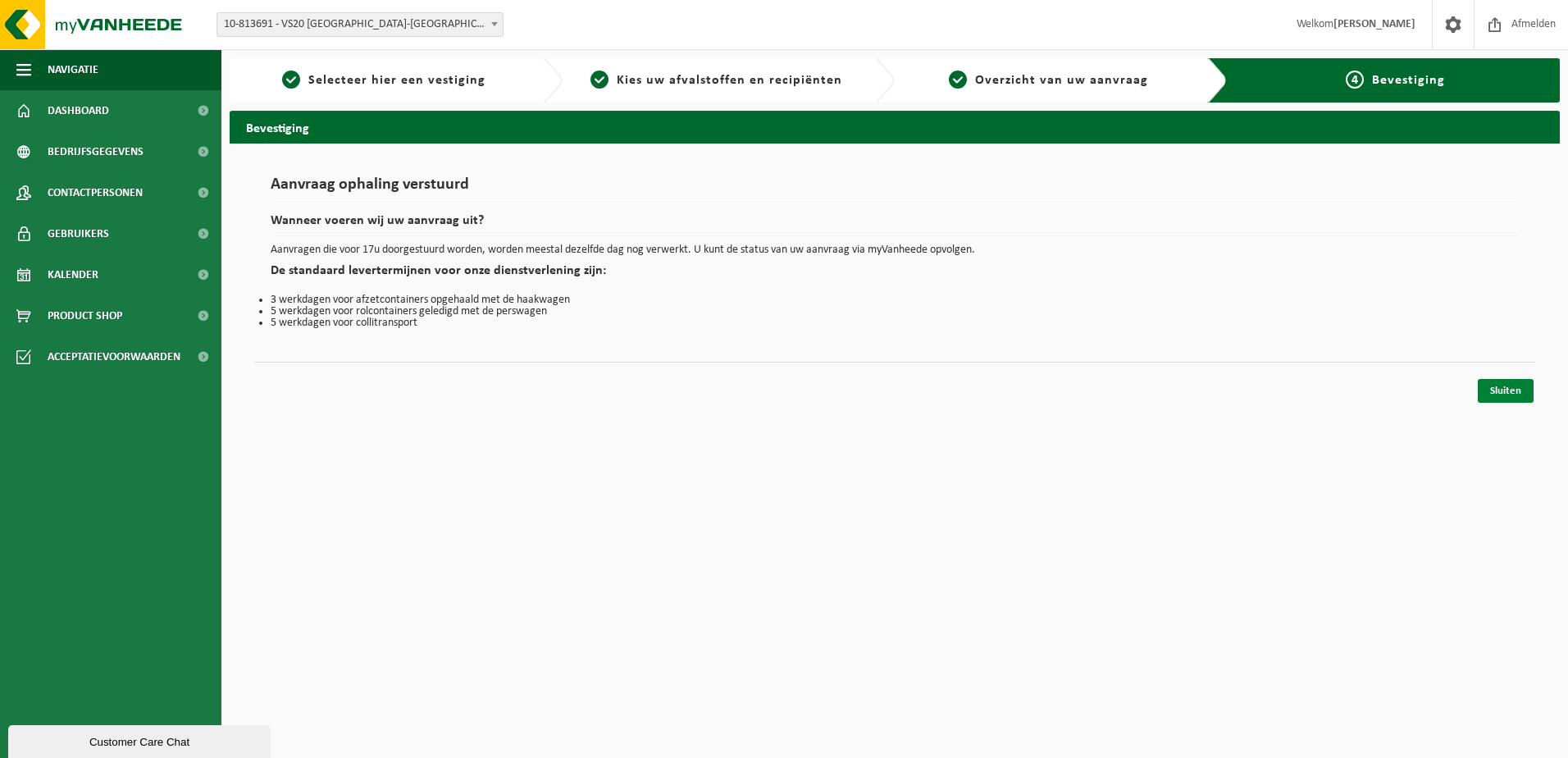
click at [1509, 389] on link "Sluiten" at bounding box center [1506, 391] width 56 height 24
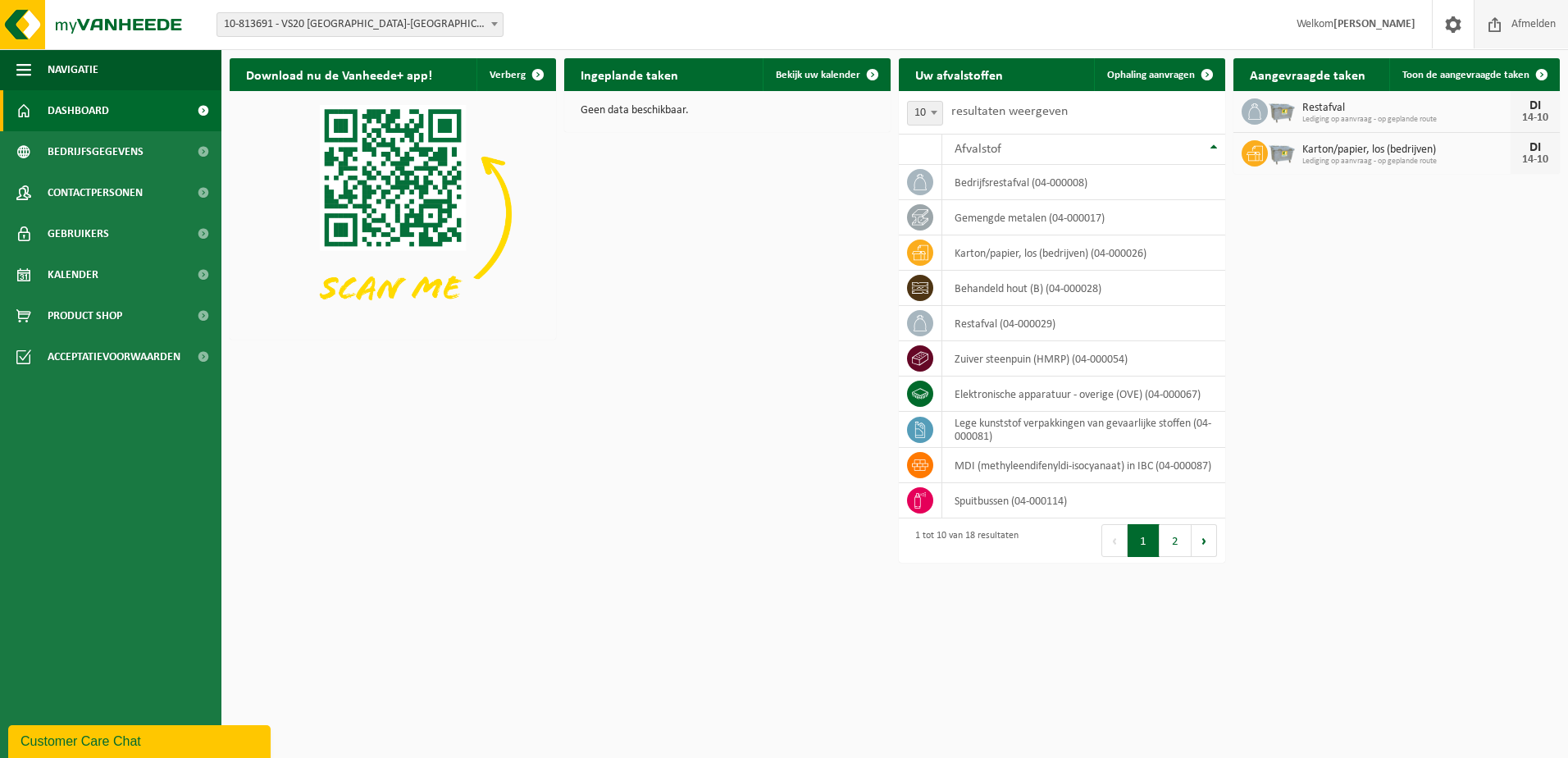
click at [1531, 22] on span "Afmelden" at bounding box center [1533, 24] width 53 height 48
